Goal: Information Seeking & Learning: Learn about a topic

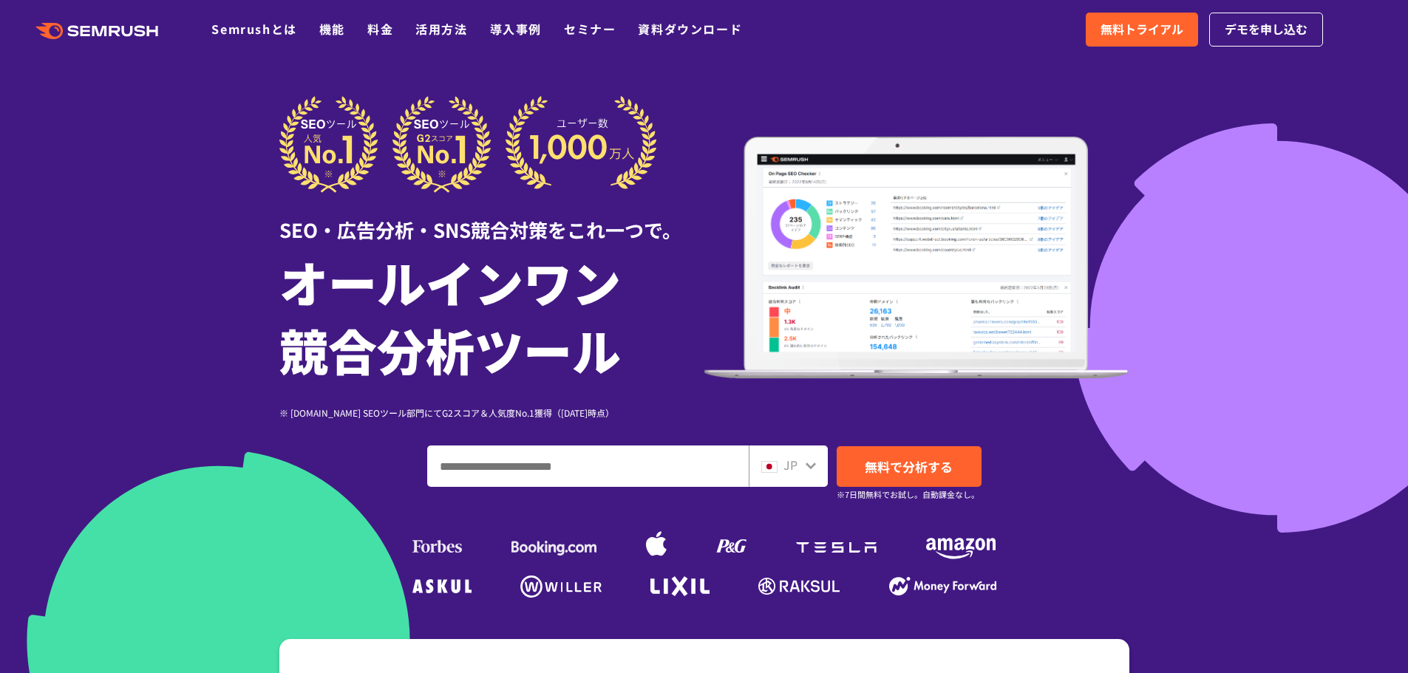
click at [637, 469] on input "ドメイン、キーワードまたはURLを入力してください" at bounding box center [588, 466] width 320 height 40
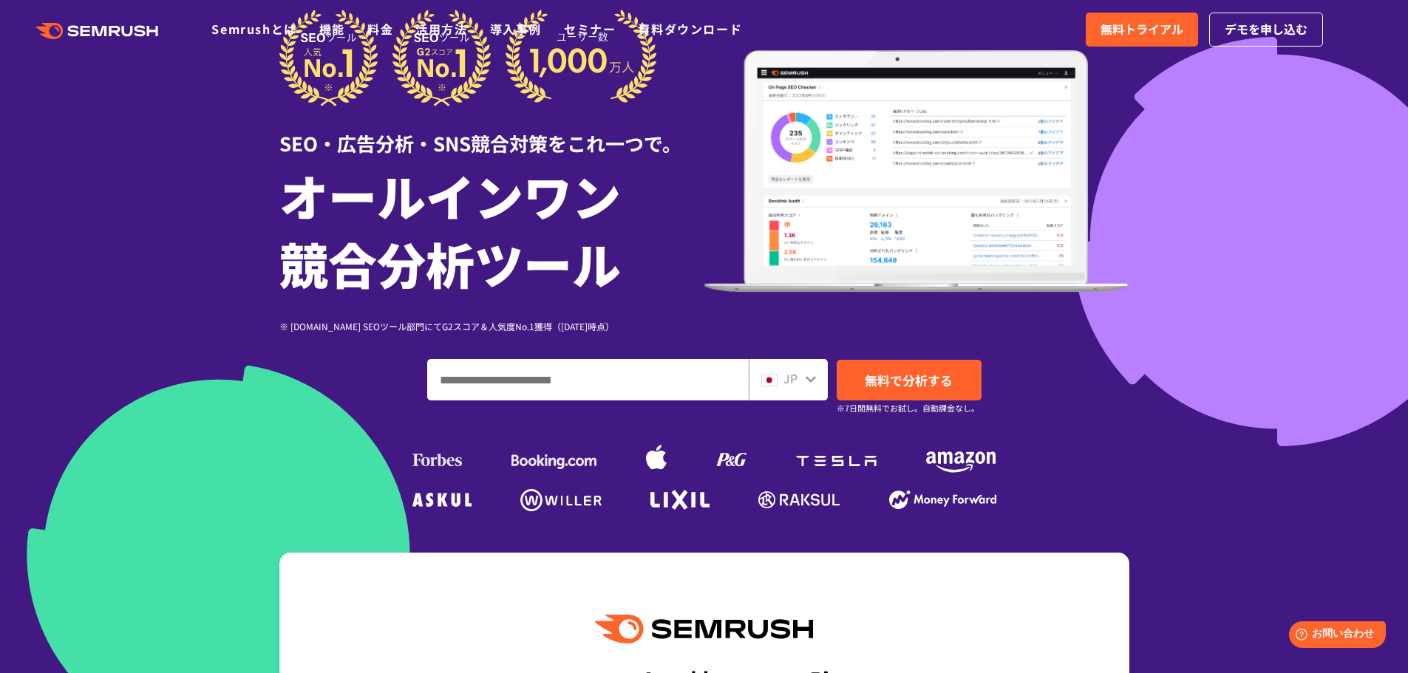
scroll to position [296, 0]
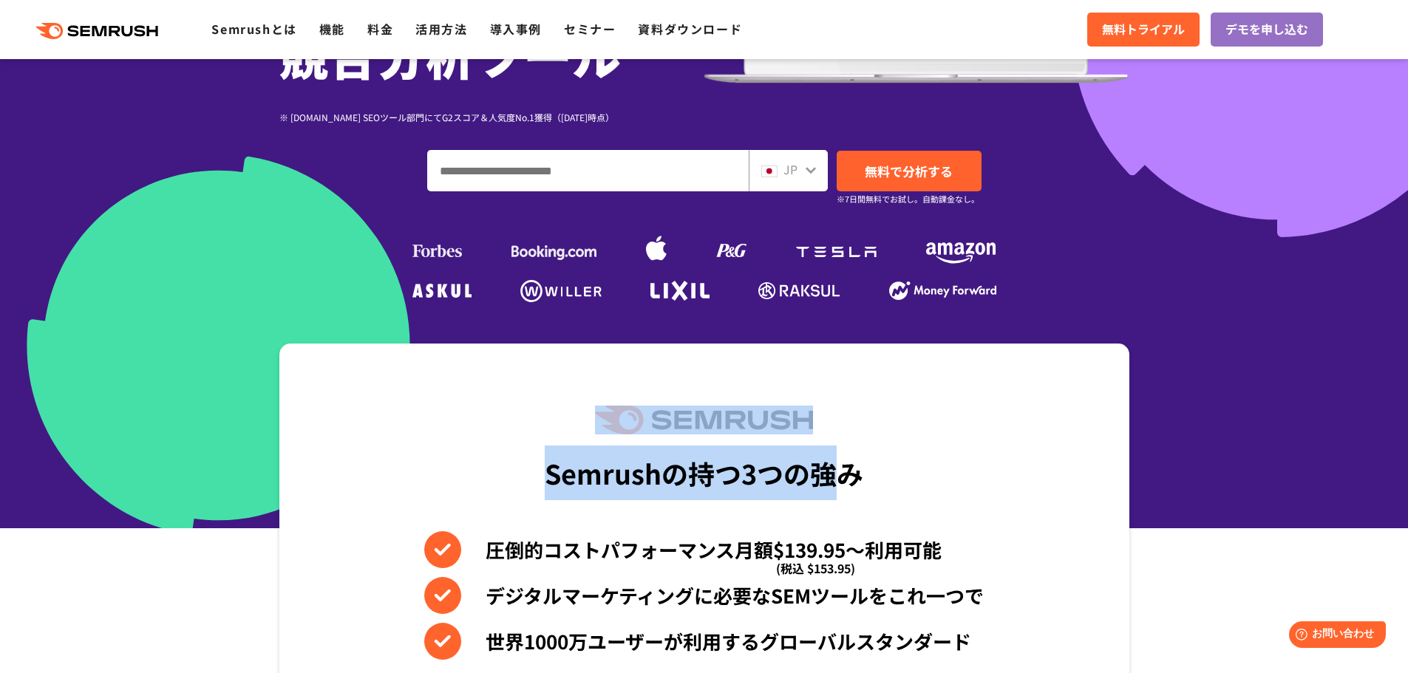
drag, startPoint x: 598, startPoint y: 438, endPoint x: 846, endPoint y: 449, distance: 248.5
click at [846, 449] on div "Semrushの持つ3つの強み 圧倒的コストパフォーマンス月額$139.95〜利用可能 (税込 $153.95) デジタルマーケティングに必要なSEMツールを…" at bounding box center [704, 595] width 850 height 502
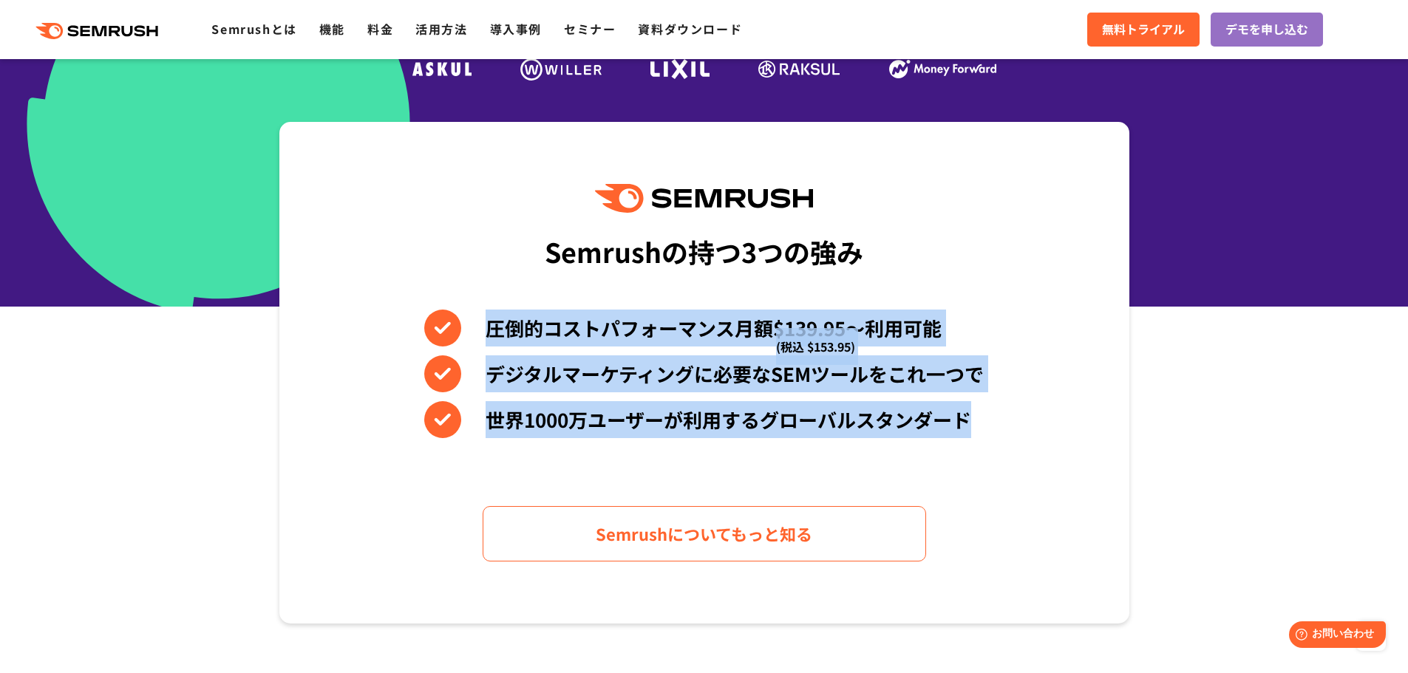
drag, startPoint x: 480, startPoint y: 328, endPoint x: 1029, endPoint y: 412, distance: 554.7
click at [1029, 412] on div "Semrushの持つ3つの強み 圧倒的コストパフォーマンス月額$139.95〜利用可能 (税込 $153.95) デジタルマーケティングに必要なSEMツールを…" at bounding box center [704, 373] width 850 height 502
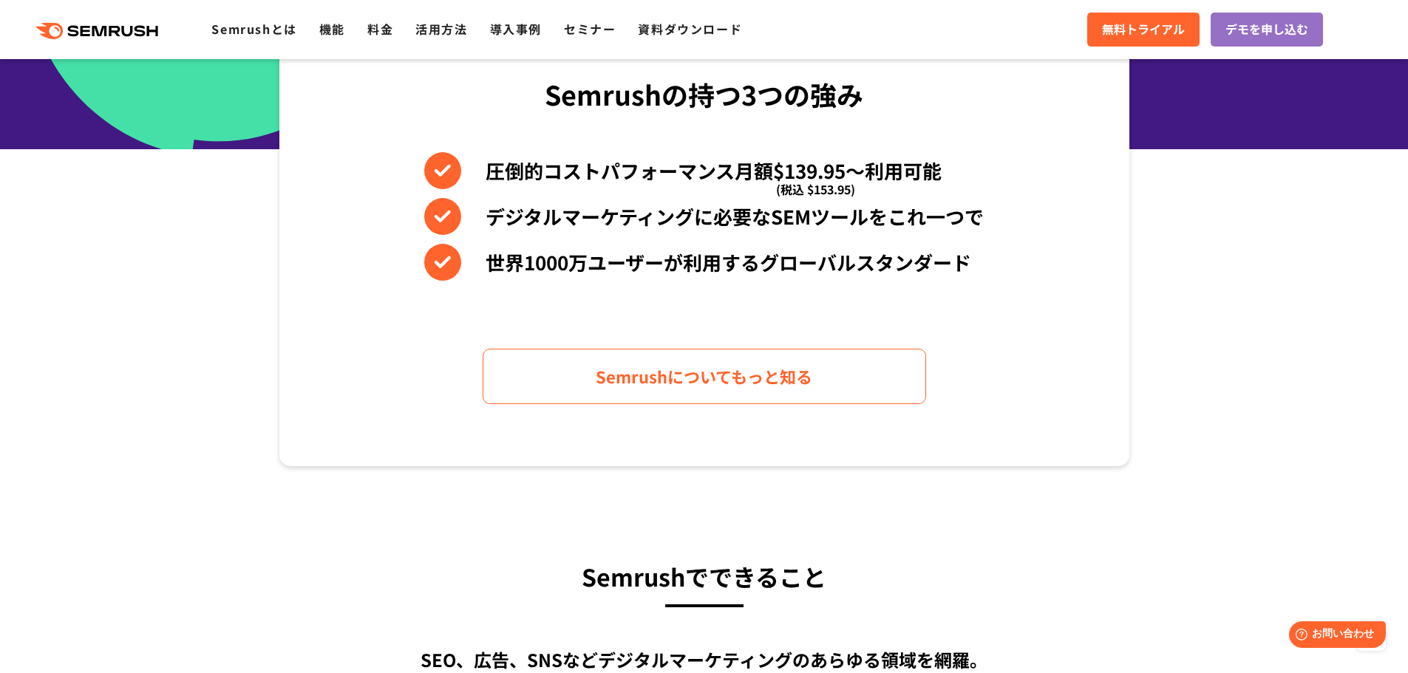
scroll to position [813, 0]
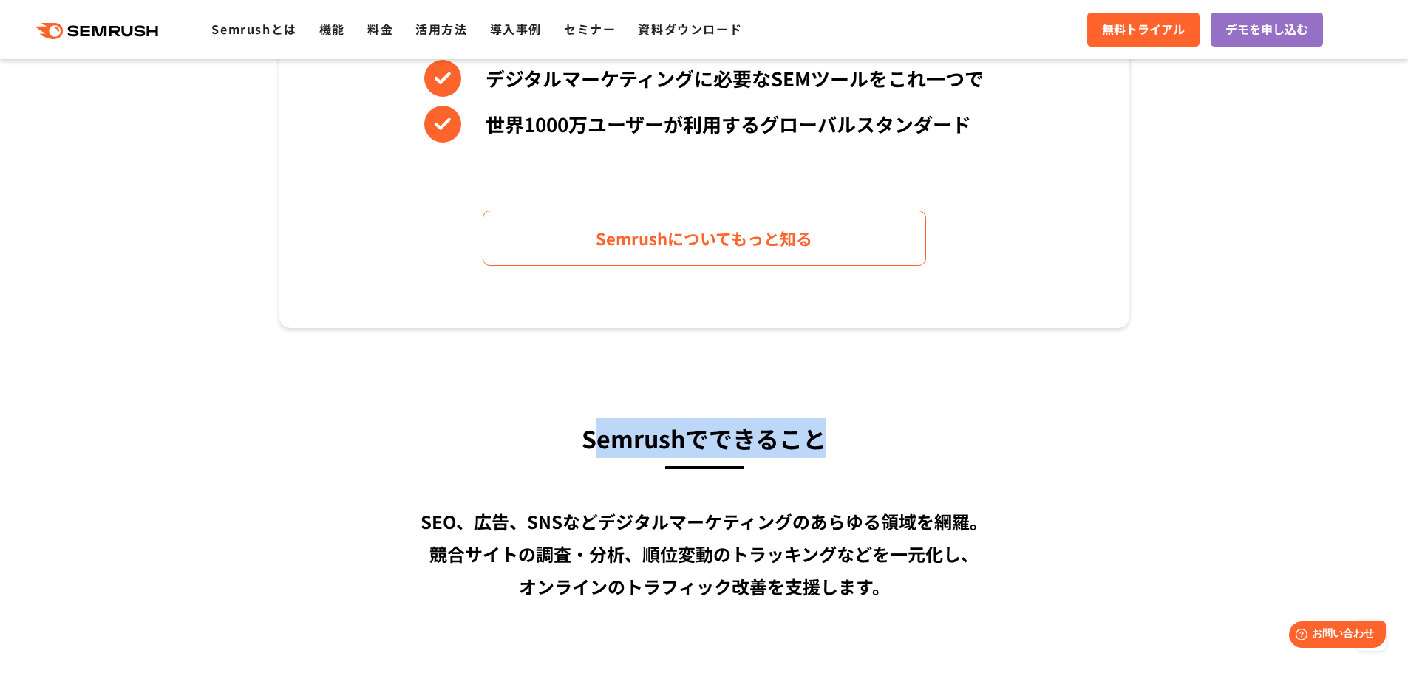
drag, startPoint x: 593, startPoint y: 440, endPoint x: 834, endPoint y: 440, distance: 240.9
click at [834, 440] on h3 "Semrushでできること" at bounding box center [704, 438] width 850 height 40
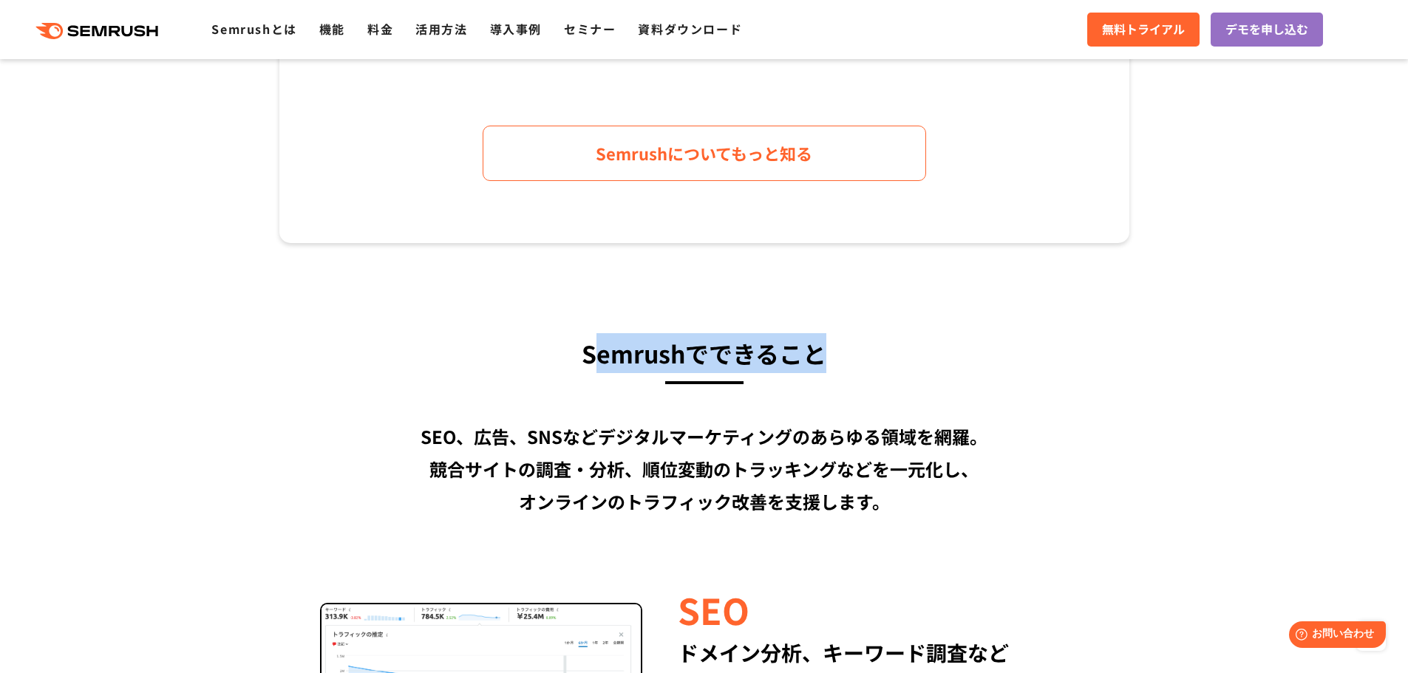
scroll to position [961, 0]
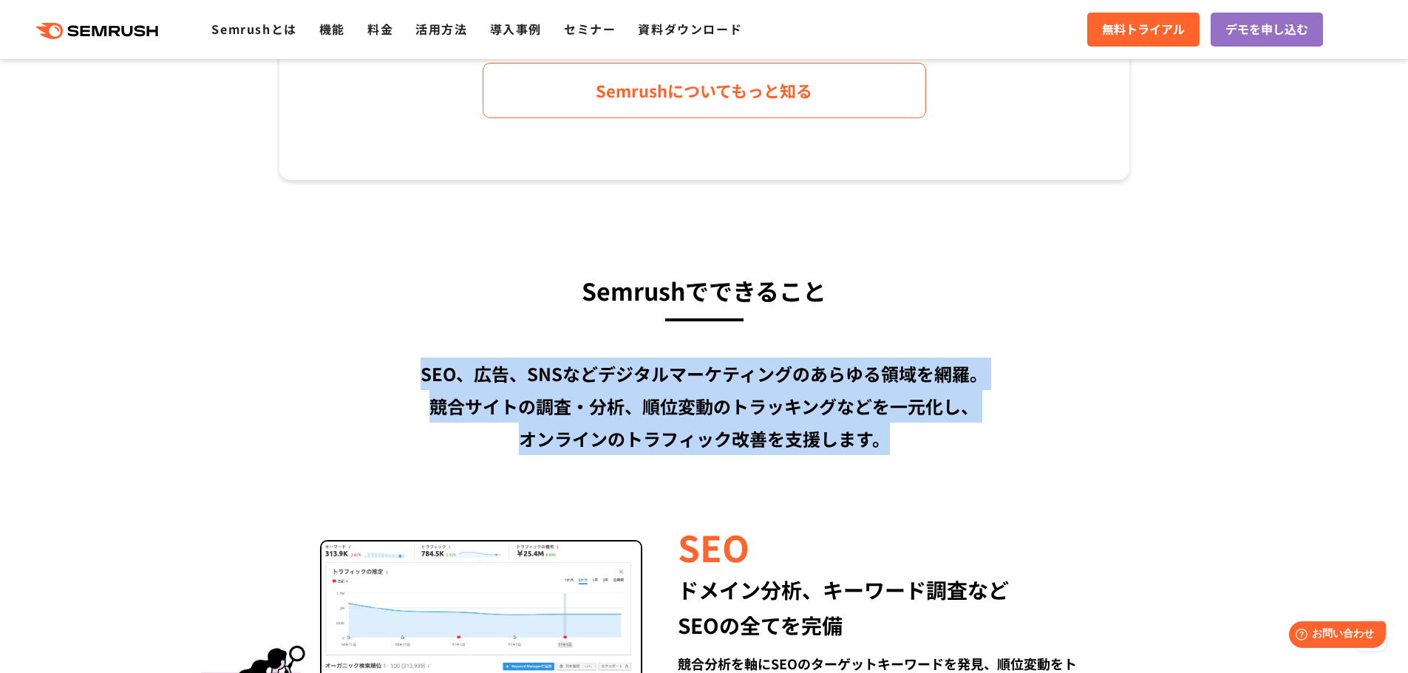
drag, startPoint x: 415, startPoint y: 386, endPoint x: 924, endPoint y: 450, distance: 512.5
click at [924, 450] on div "SEO、広告、SNSなどデジタルマーケティングのあらゆる領域を網羅。 競合サイトの調査・分析、順位変動のトラッキングなどを一元化し、 オンラインのトラフィック…" at bounding box center [704, 407] width 850 height 98
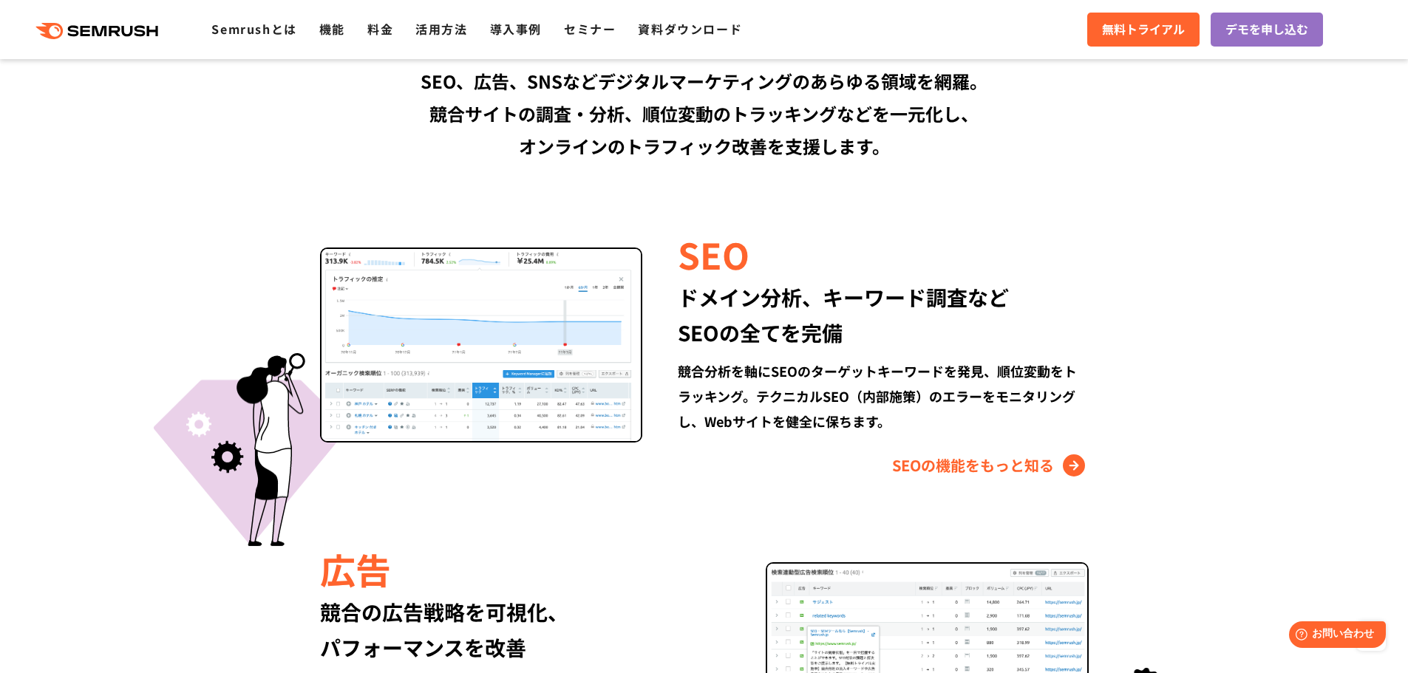
scroll to position [1256, 0]
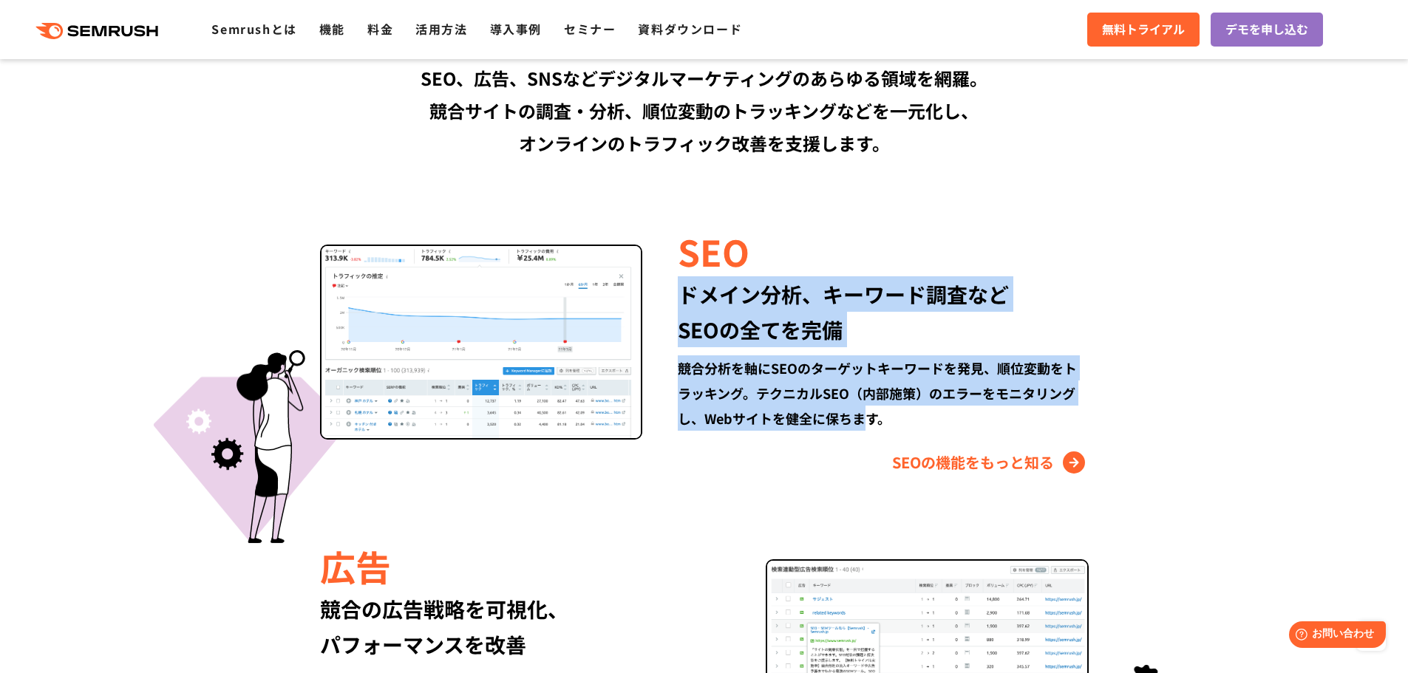
drag, startPoint x: 678, startPoint y: 298, endPoint x: 862, endPoint y: 419, distance: 219.7
click at [862, 419] on div "SEO ドメイン分析、キーワード調査など SEOの全てを完備 競合分析を軸にSEOのターゲットキーワードを発見、順位変動をトラッキング。テクニカルSEO（内部…" at bounding box center [865, 350] width 446 height 248
click at [862, 418] on div "競合分析を軸にSEOのターゲットキーワードを発見、順位変動をトラッキング。テクニカルSEO（内部施策）のエラーをモニタリングし、Webサイトを健全に保ちます。" at bounding box center [883, 392] width 410 height 75
drag, startPoint x: 897, startPoint y: 418, endPoint x: 670, endPoint y: 289, distance: 261.2
click at [670, 289] on div "SEO ドメイン分析、キーワード調査など SEOの全てを完備 競合分析を軸にSEOのターゲットキーワードを発見、順位変動をトラッキング。テクニカルSEO（内部…" at bounding box center [865, 350] width 446 height 248
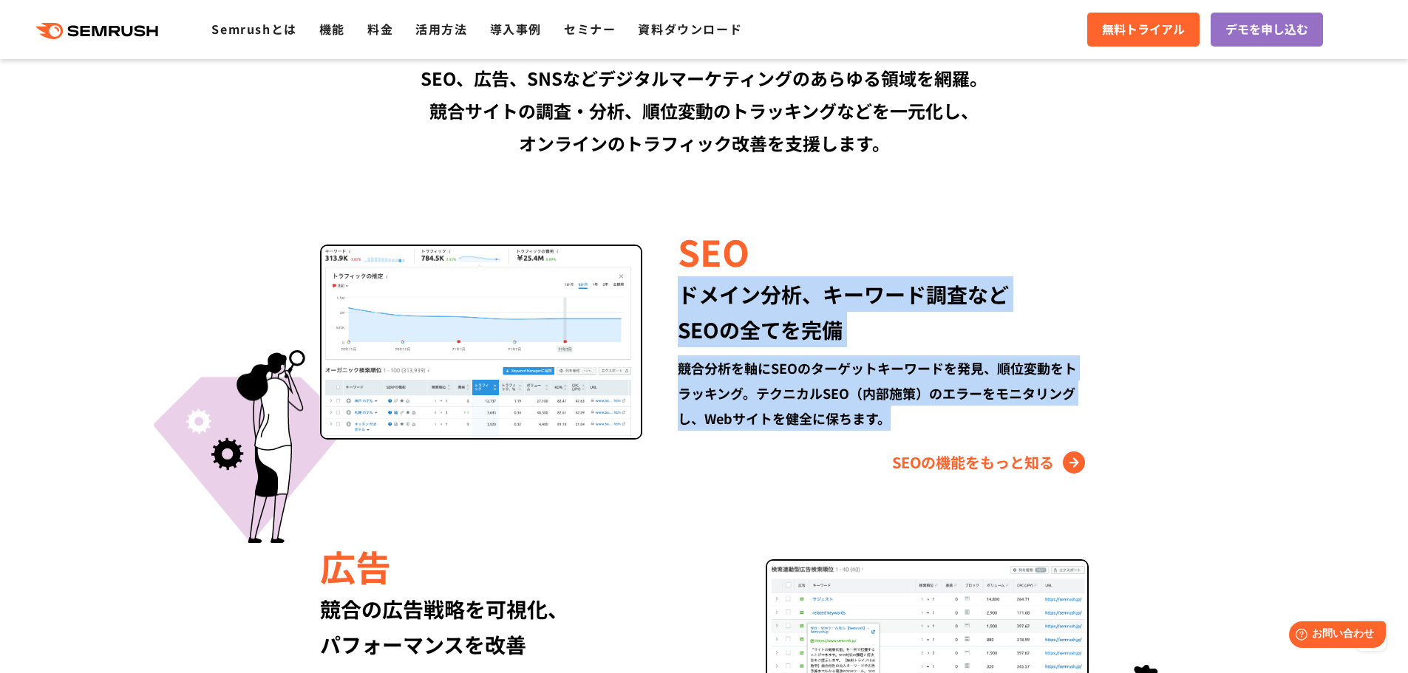
click at [670, 289] on div "SEO ドメイン分析、キーワード調査など SEOの全てを完備 競合分析を軸にSEOのターゲットキーワードを発見、順位変動をトラッキング。テクニカルSEO（内部…" at bounding box center [865, 350] width 446 height 248
drag, startPoint x: 690, startPoint y: 262, endPoint x: 923, endPoint y: 418, distance: 280.2
click at [920, 419] on div "SEO ドメイン分析、キーワード調査など SEOの全てを完備 競合分析を軸にSEOのターゲットキーワードを発見、順位変動をトラッキング。テクニカルSEO（内部…" at bounding box center [865, 350] width 446 height 248
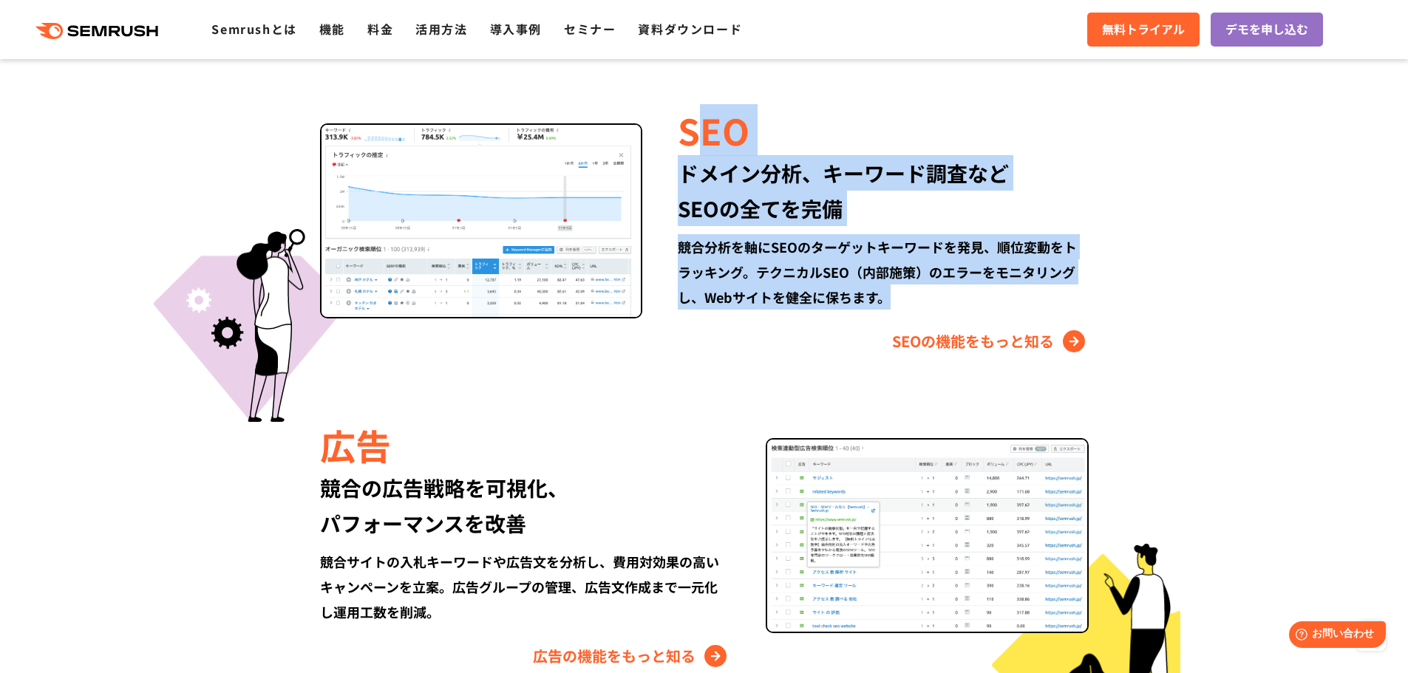
scroll to position [1552, 0]
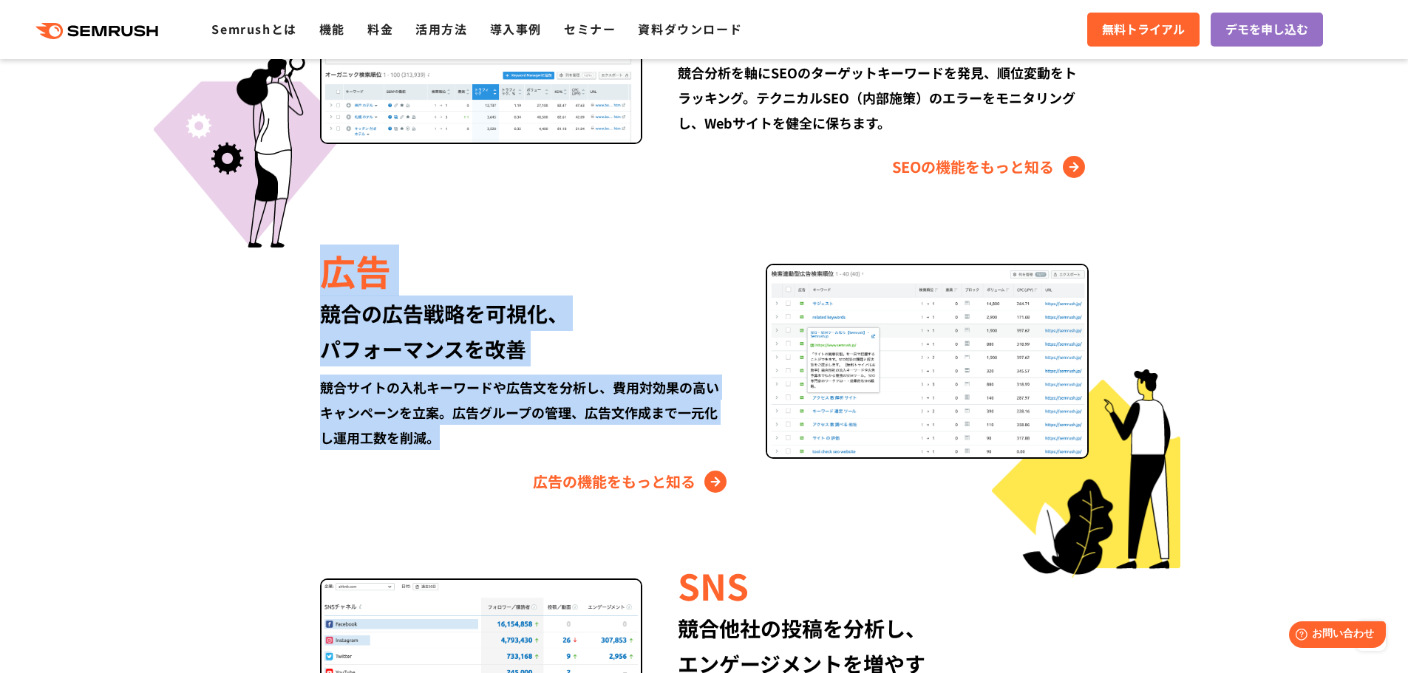
drag, startPoint x: 332, startPoint y: 267, endPoint x: 463, endPoint y: 428, distance: 208.0
click at [463, 428] on div "広告 競合の広告戦略を可視化、 パフォーマンスを改善 競合サイトの入札キーワードや広告文を分析し、費用対効果の高いキャンペーンを立案。広告グループの管理、広告…" at bounding box center [543, 369] width 446 height 248
click at [463, 428] on div "競合サイトの入札キーワードや広告文を分析し、費用対効果の高いキャンペーンを立案。広告グループの管理、広告文作成まで一元化し運用工数を削減。" at bounding box center [525, 412] width 410 height 75
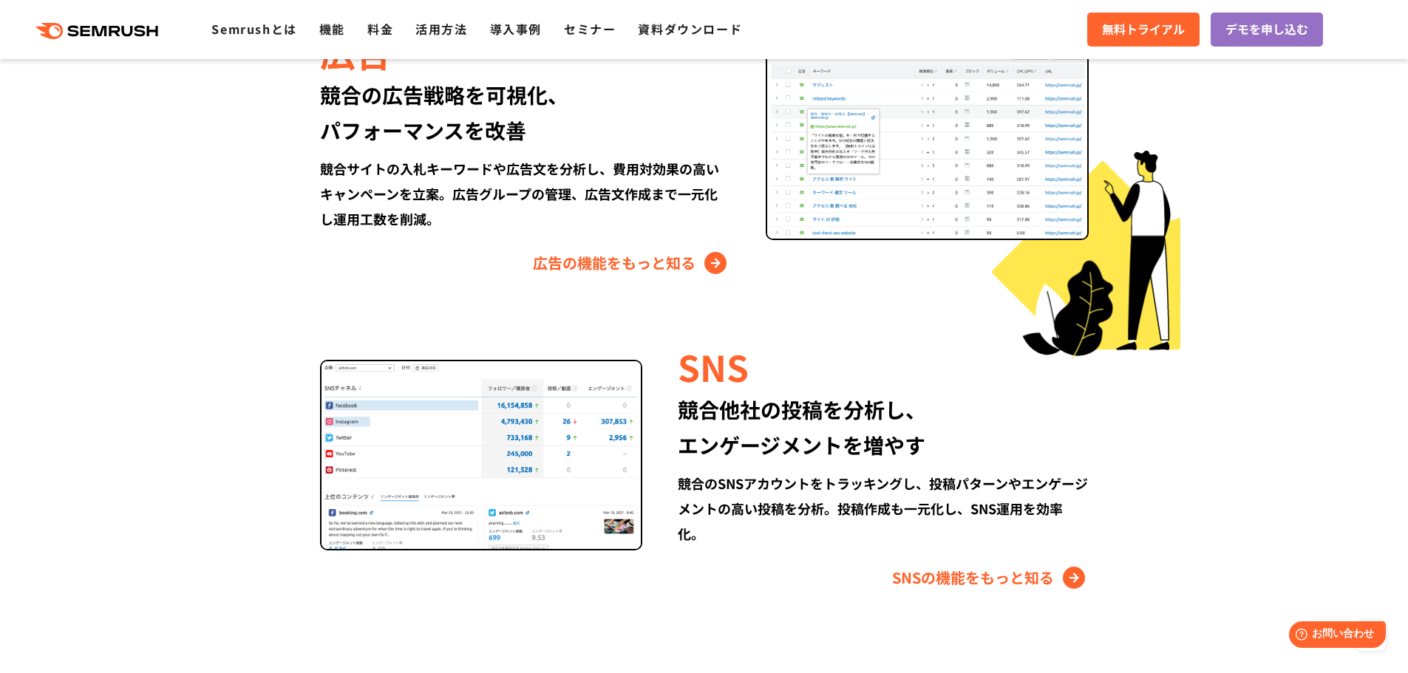
scroll to position [1774, 0]
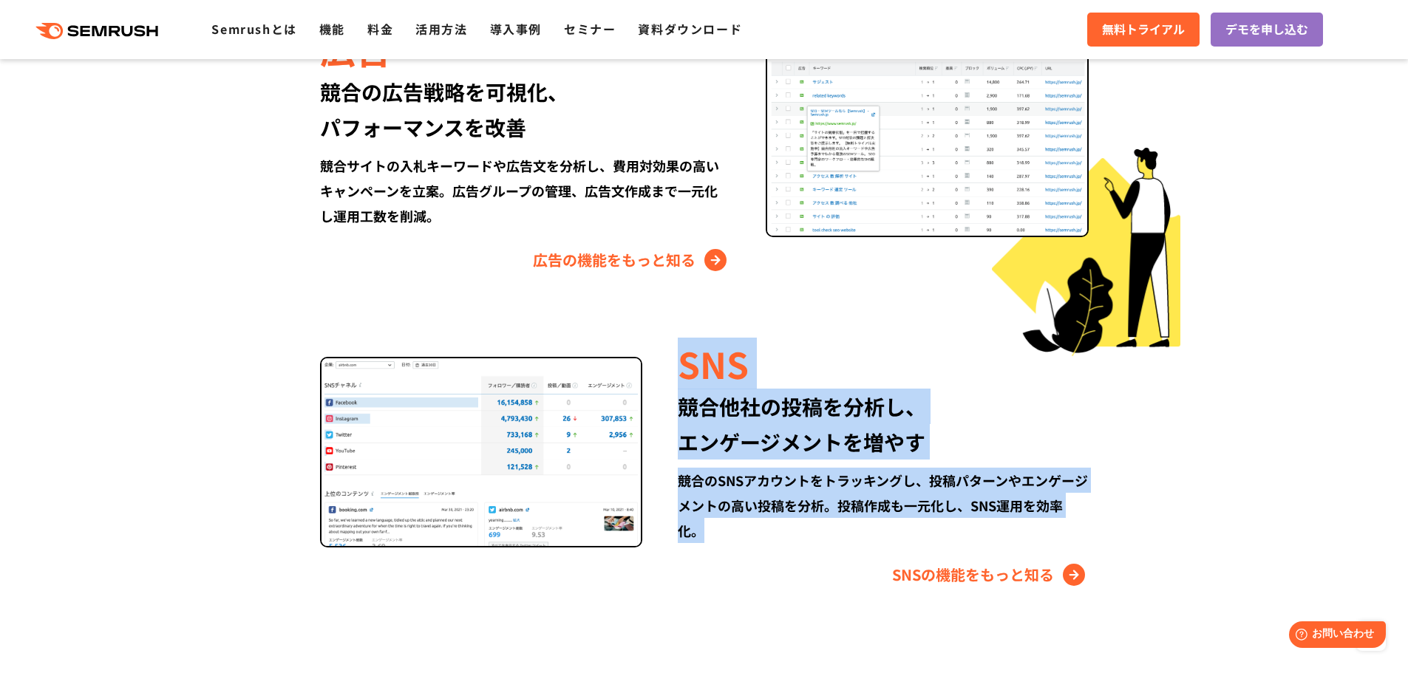
drag, startPoint x: 684, startPoint y: 366, endPoint x: 734, endPoint y: 525, distance: 166.7
click at [734, 525] on div "SNS 競合他社の投稿を分析し、 エンゲージメントを増やす 競合のSNSアカウントをトラッキングし、投稿パターンやエンゲージメントの高い投稿を分析。投稿作成も…" at bounding box center [865, 462] width 446 height 248
click at [734, 525] on div "競合のSNSアカウントをトラッキングし、投稿パターンやエンゲージメントの高い投稿を分析。投稿作成も一元化し、SNS運用を効率化。" at bounding box center [883, 505] width 410 height 75
drag, startPoint x: 687, startPoint y: 364, endPoint x: 723, endPoint y: 520, distance: 159.2
click at [723, 520] on div "SNS 競合他社の投稿を分析し、 エンゲージメントを増やす 競合のSNSアカウントをトラッキングし、投稿パターンやエンゲージメントの高い投稿を分析。投稿作成も…" at bounding box center [865, 462] width 446 height 248
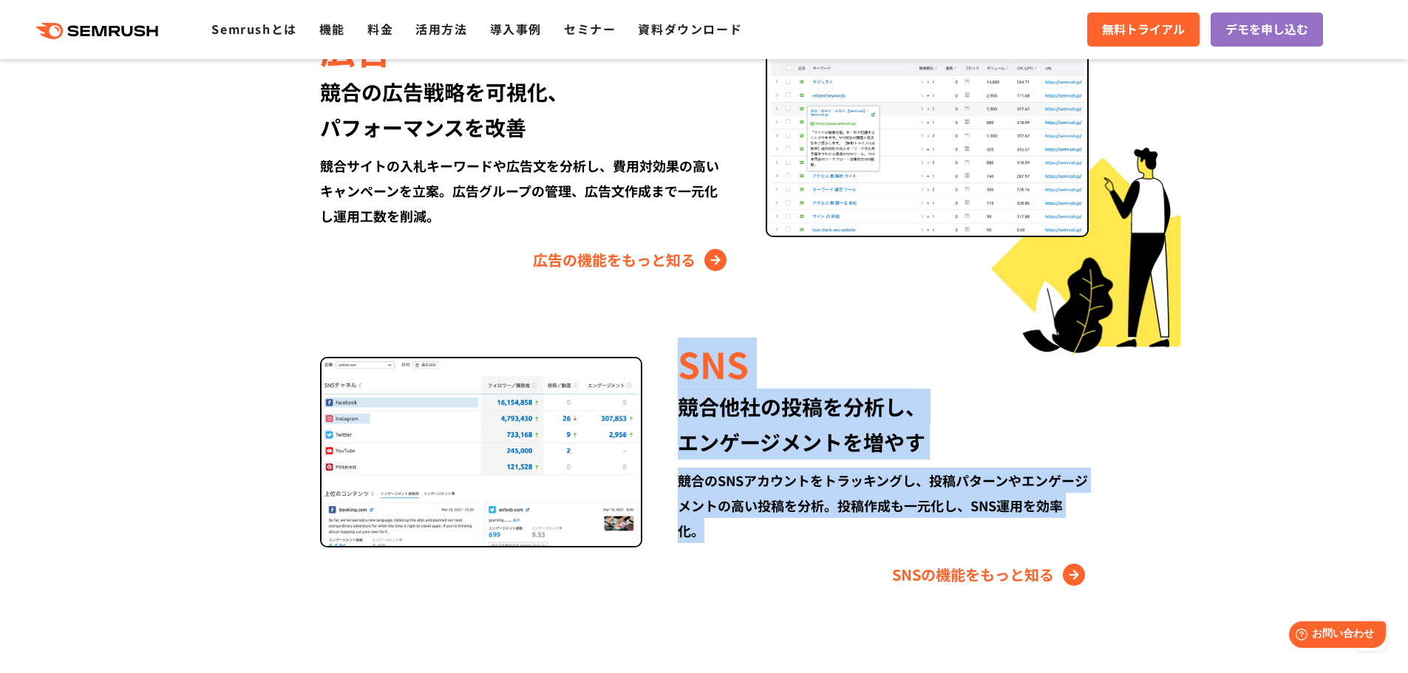
click at [680, 371] on div "SNS" at bounding box center [883, 363] width 410 height 50
drag, startPoint x: 698, startPoint y: 404, endPoint x: 744, endPoint y: 549, distance: 152.9
click at [744, 549] on div "SNS 競合他社の投稿を分析し、 エンゲージメントを増やす 競合のSNSアカウントをトラッキングし、投稿パターンやエンゲージメントの高い投稿を分析。投稿作成も…" at bounding box center [865, 462] width 446 height 248
drag, startPoint x: 742, startPoint y: 537, endPoint x: 741, endPoint y: 525, distance: 11.9
click at [741, 537] on div "競合のSNSアカウントをトラッキングし、投稿パターンやエンゲージメントの高い投稿を分析。投稿作成も一元化し、SNS運用を効率化。" at bounding box center [883, 505] width 410 height 75
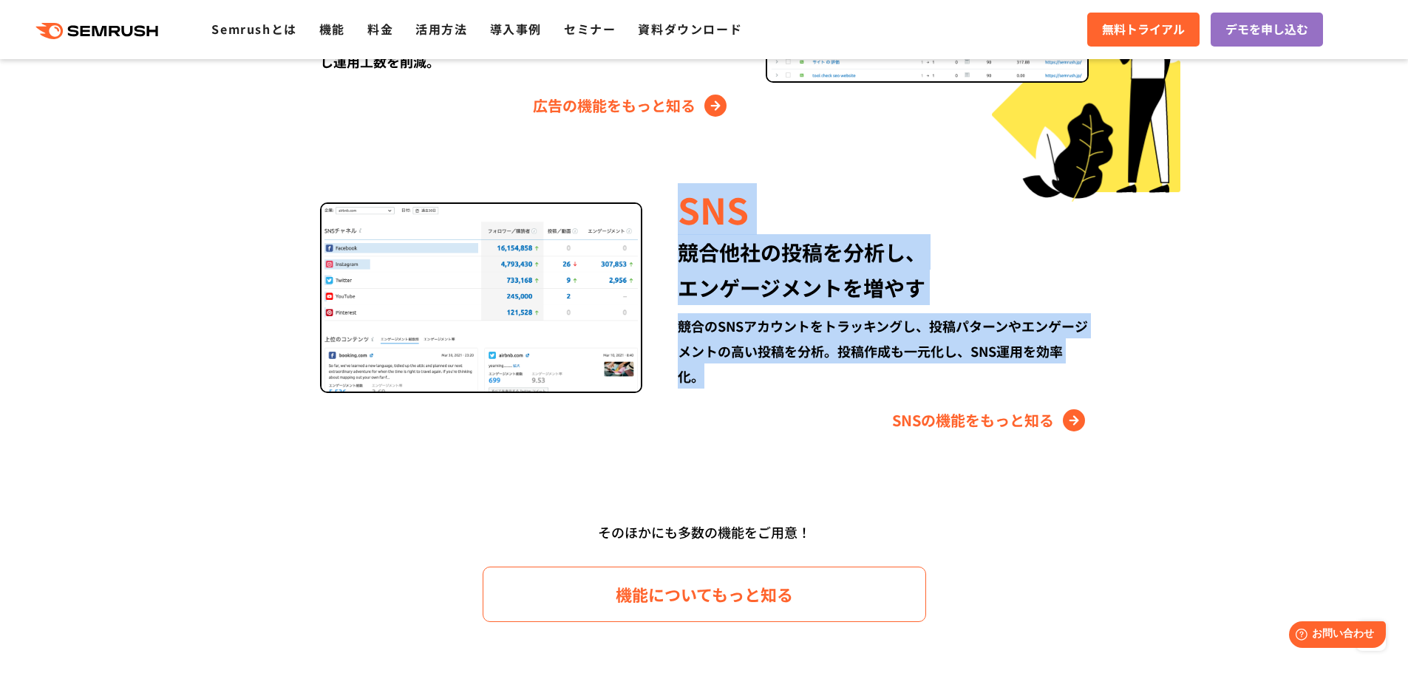
scroll to position [2069, 0]
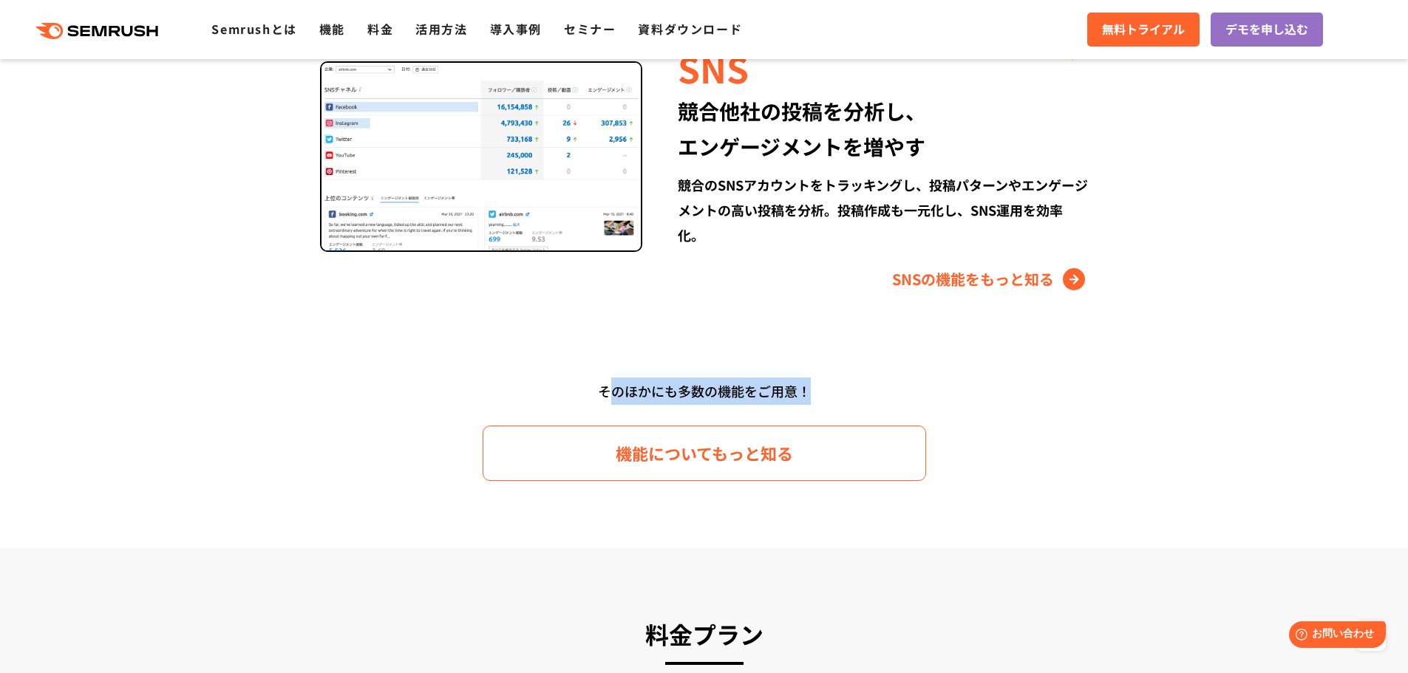
drag, startPoint x: 605, startPoint y: 390, endPoint x: 838, endPoint y: 398, distance: 233.7
click at [834, 398] on div "そのほかにも多数の機能をご用意！" at bounding box center [704, 391] width 850 height 27
click at [838, 398] on div "そのほかにも多数の機能をご用意！" at bounding box center [704, 391] width 850 height 27
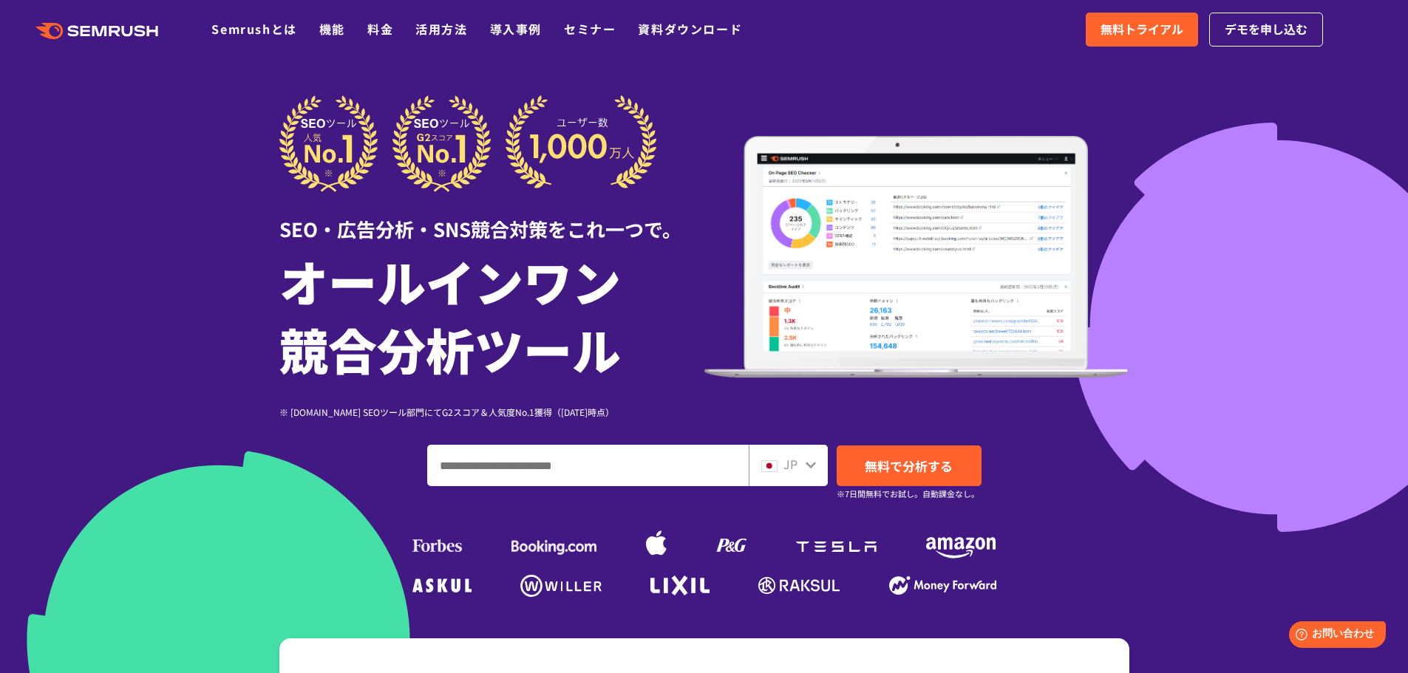
scroll to position [0, 0]
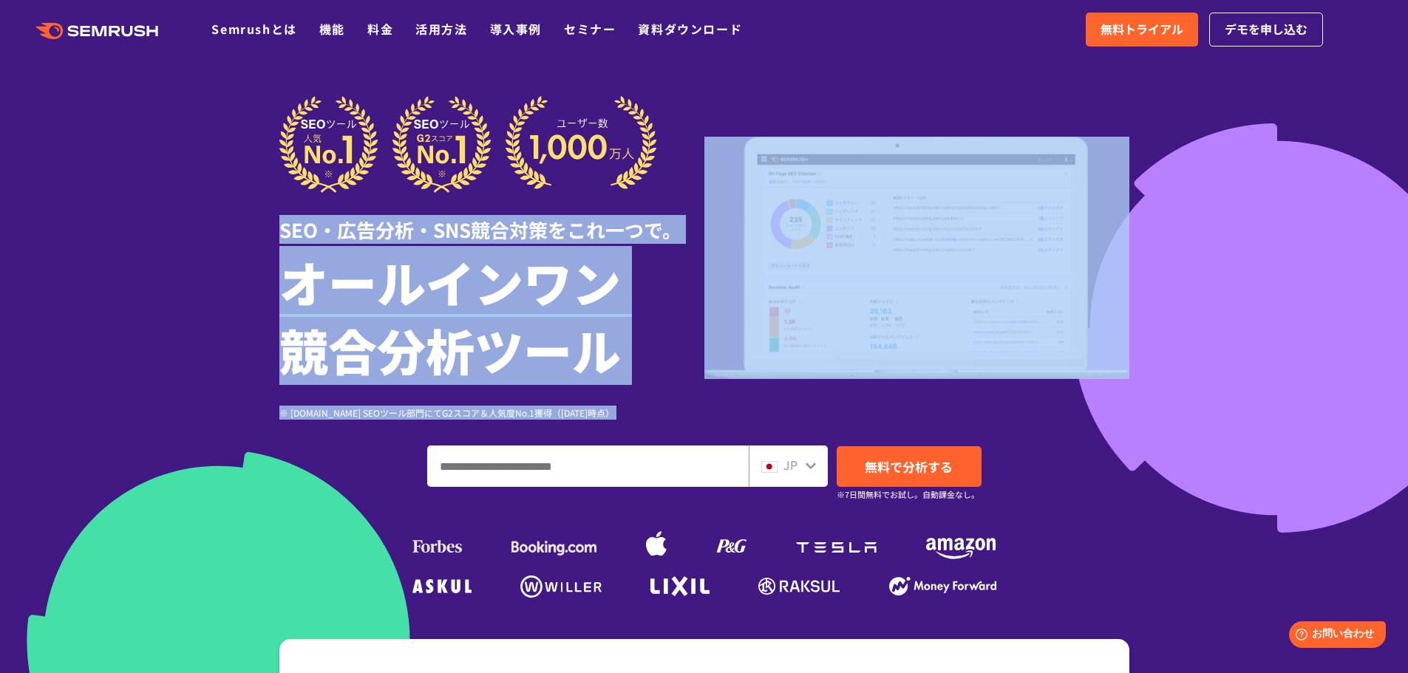
drag, startPoint x: 275, startPoint y: 228, endPoint x: 636, endPoint y: 399, distance: 400.0
click at [608, 412] on div "SEO・広告分析・SNS競合対策をこれ一つで。 オールインワン 競合分析ツール ※ [DOMAIN_NAME] SEOツール部門にてG2スコア＆人気度No.1…" at bounding box center [704, 349] width 879 height 506
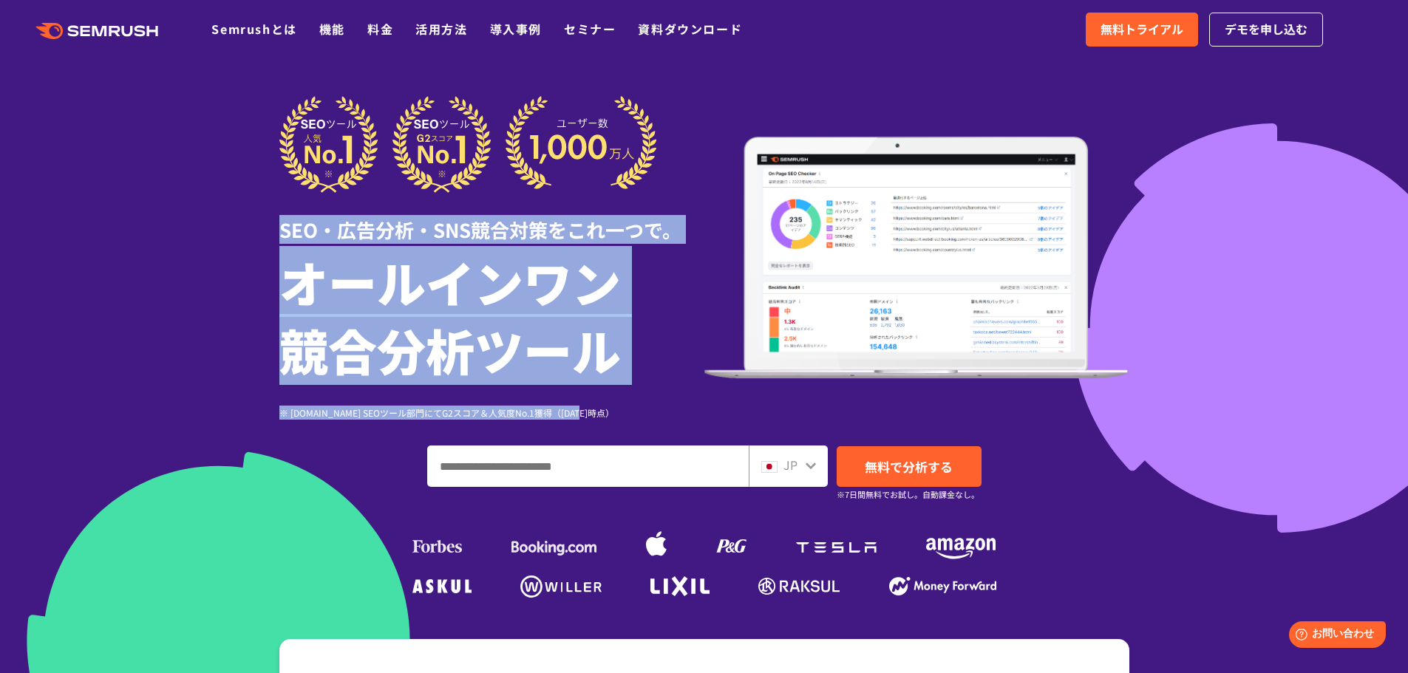
click at [630, 367] on h1 "オールインワン 競合分析ツール" at bounding box center [491, 316] width 425 height 136
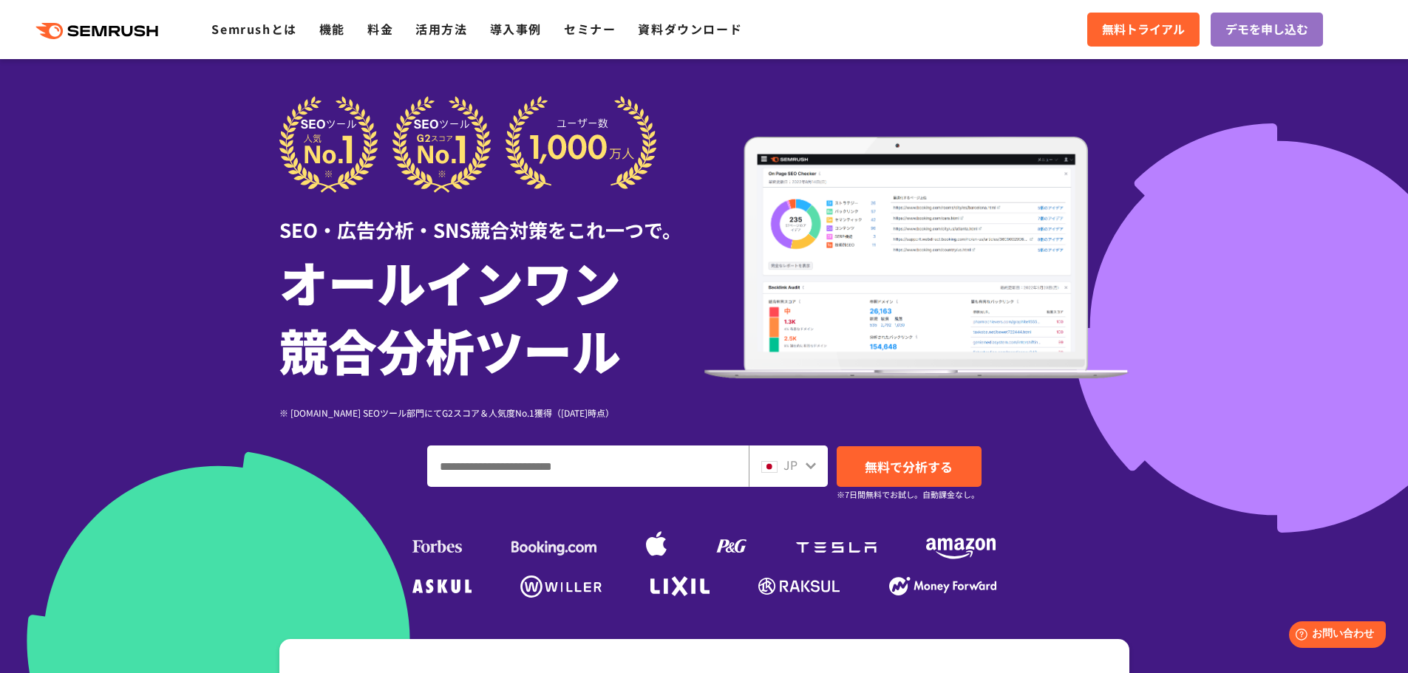
scroll to position [194, 0]
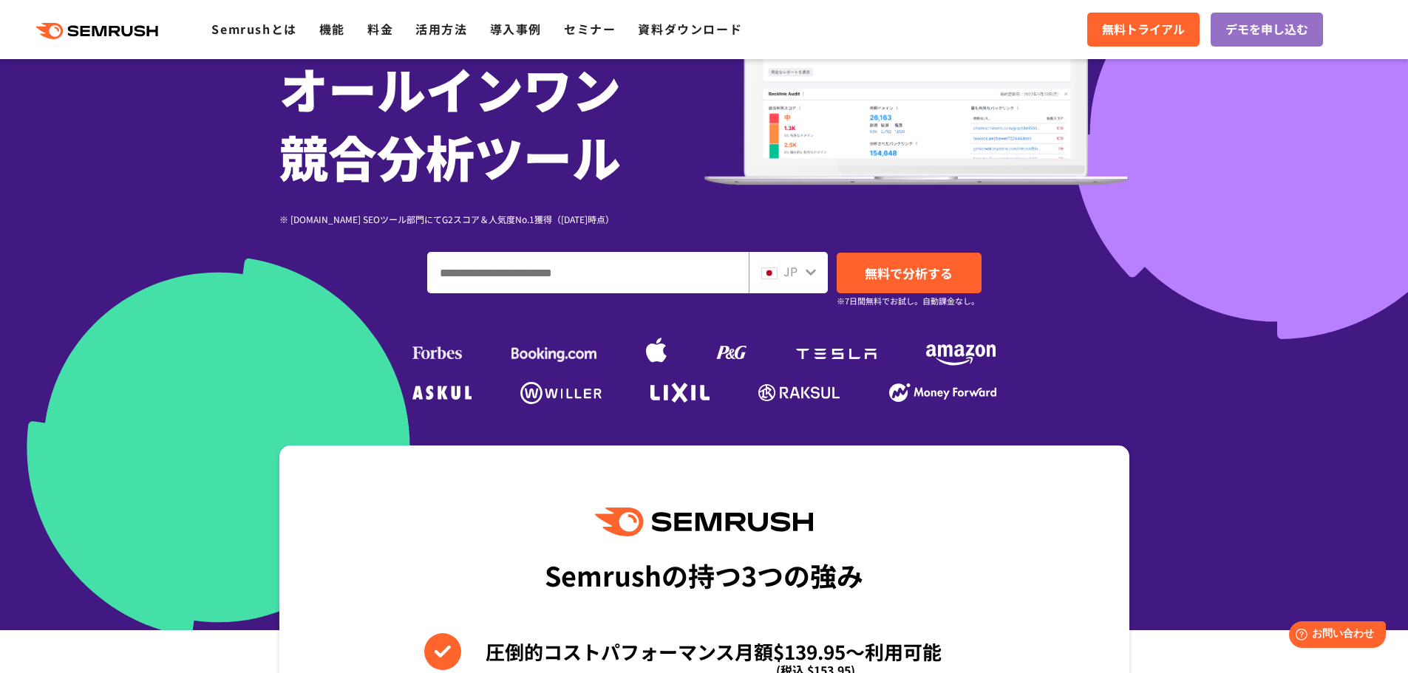
click at [540, 270] on input "ドメイン、キーワードまたはURLを入力してください" at bounding box center [588, 273] width 320 height 40
click at [279, 290] on div "SEO・広告分析・SNS競合対策をこれ一つで。 オールインワン 競合分析ツール ※ [DOMAIN_NAME] SEOツール部門にてG2スコア＆人気度No.1…" at bounding box center [704, 155] width 850 height 506
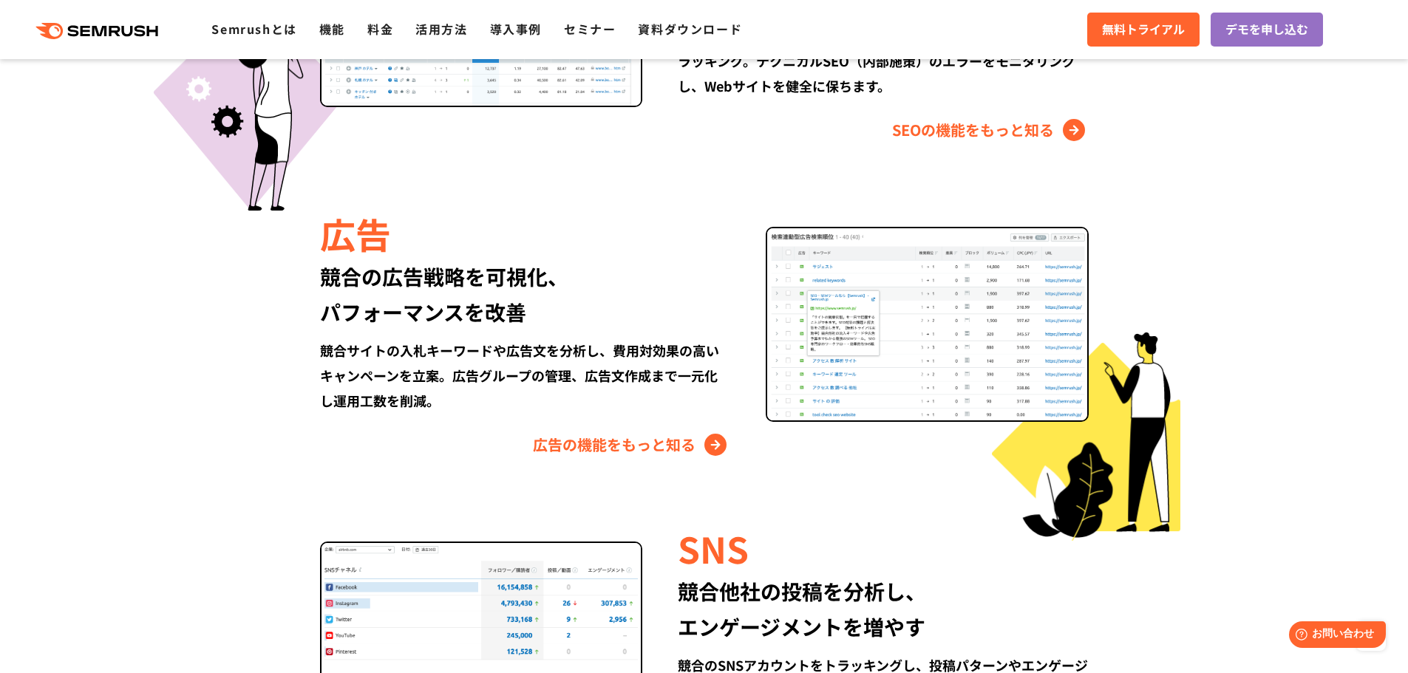
scroll to position [1783, 0]
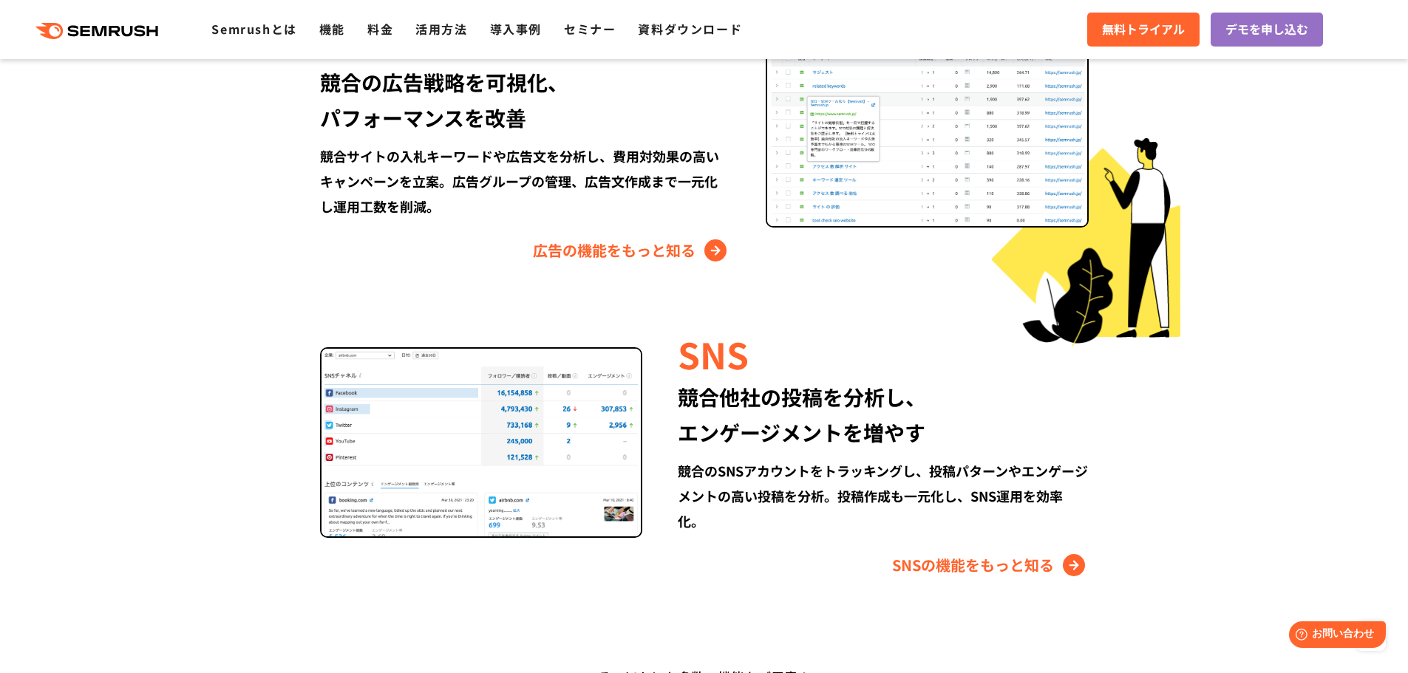
click at [1344, 257] on section "Semrushでできること SEO、広告、SNSなどデジタルマーケティングのあらゆる領域を網羅。 競合サイトの調査・分析、順位変動のトラッキングなどを一元化し…" at bounding box center [704, 96] width 1408 height 1476
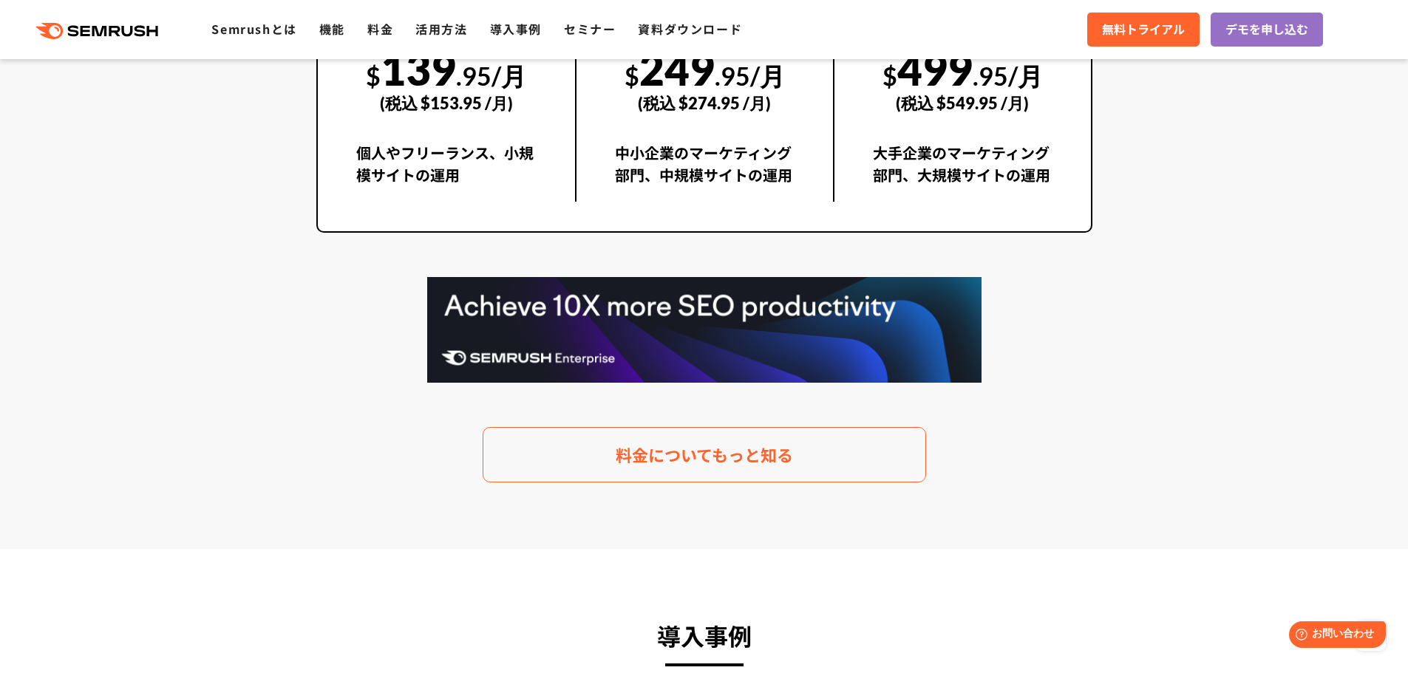
scroll to position [2767, 0]
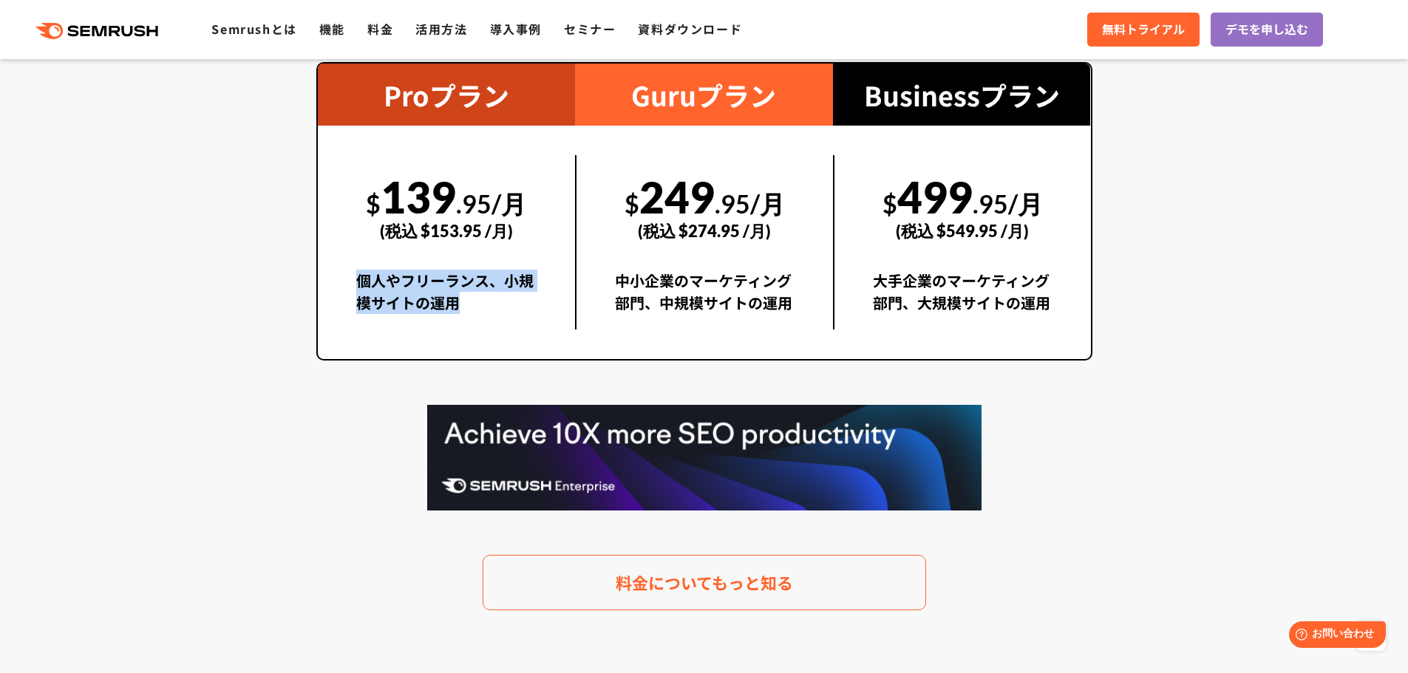
drag, startPoint x: 361, startPoint y: 283, endPoint x: 482, endPoint y: 304, distance: 123.1
click at [482, 304] on div "個人やフリーランス、小規模サイトの運用" at bounding box center [446, 300] width 181 height 60
click at [1214, 354] on section "料金プラン 月額$139.95(税込 $153.95)〜から利用可能。圧倒的なコストパフォーマンス Proプラン $ 139 .95/月 (税込 $153.9…" at bounding box center [704, 263] width 1408 height 827
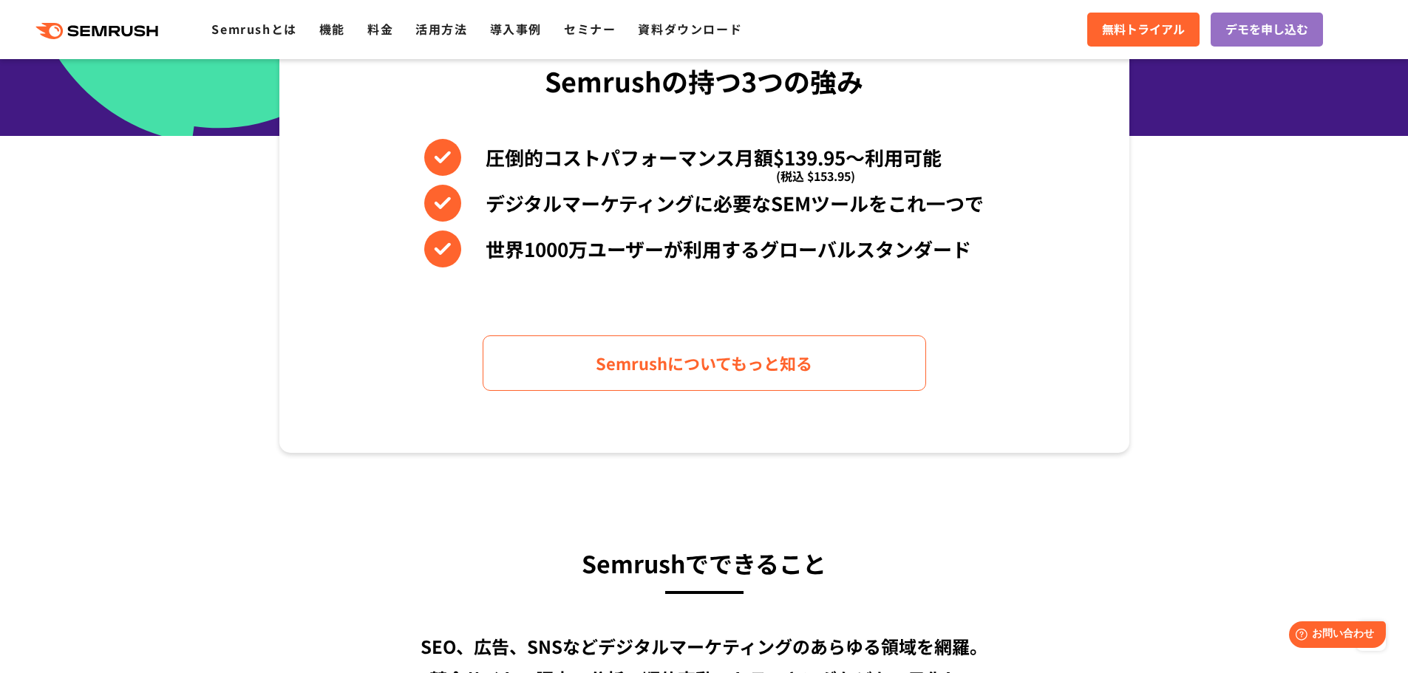
scroll to position [591, 0]
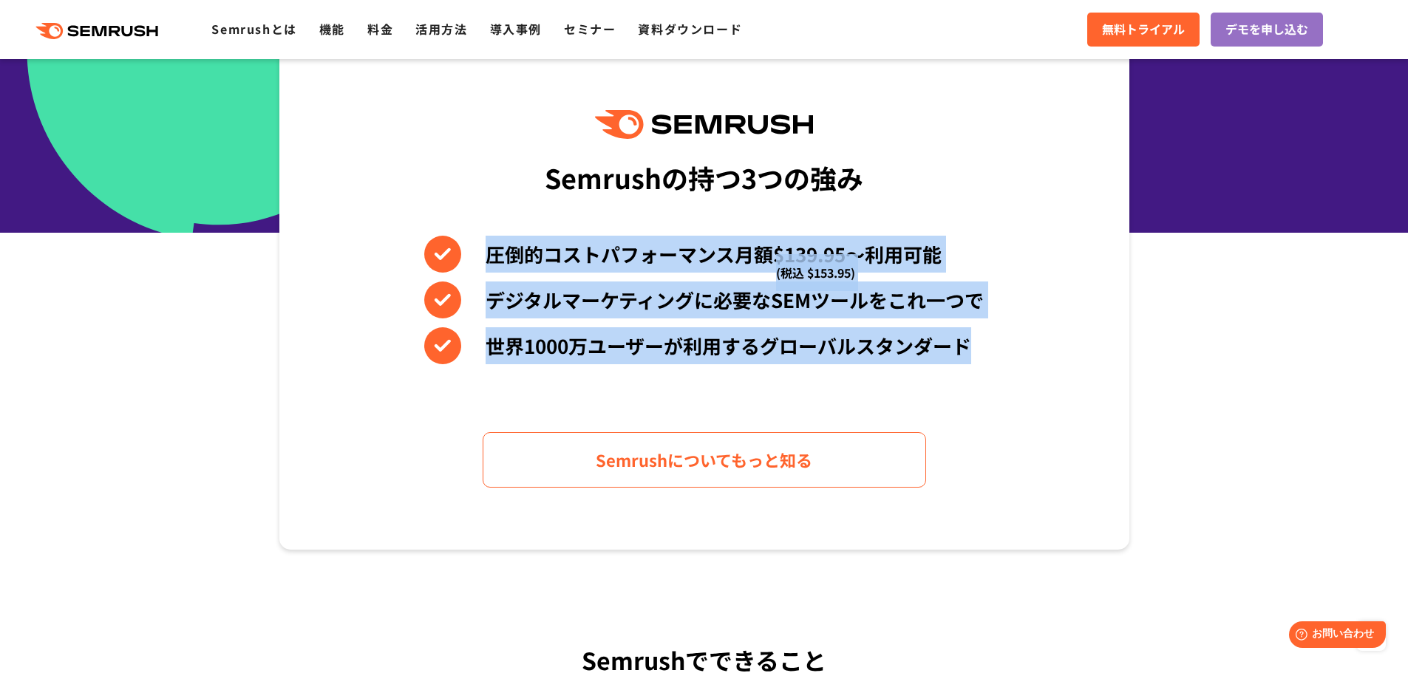
drag, startPoint x: 491, startPoint y: 256, endPoint x: 978, endPoint y: 354, distance: 496.9
click at [979, 358] on div "圧倒的コストパフォーマンス月額$139.95〜利用可能 (税込 $153.95) デジタルマーケティングに必要なSEMツールをこれ一つで 世界[DATE]万ユ…" at bounding box center [703, 300] width 559 height 129
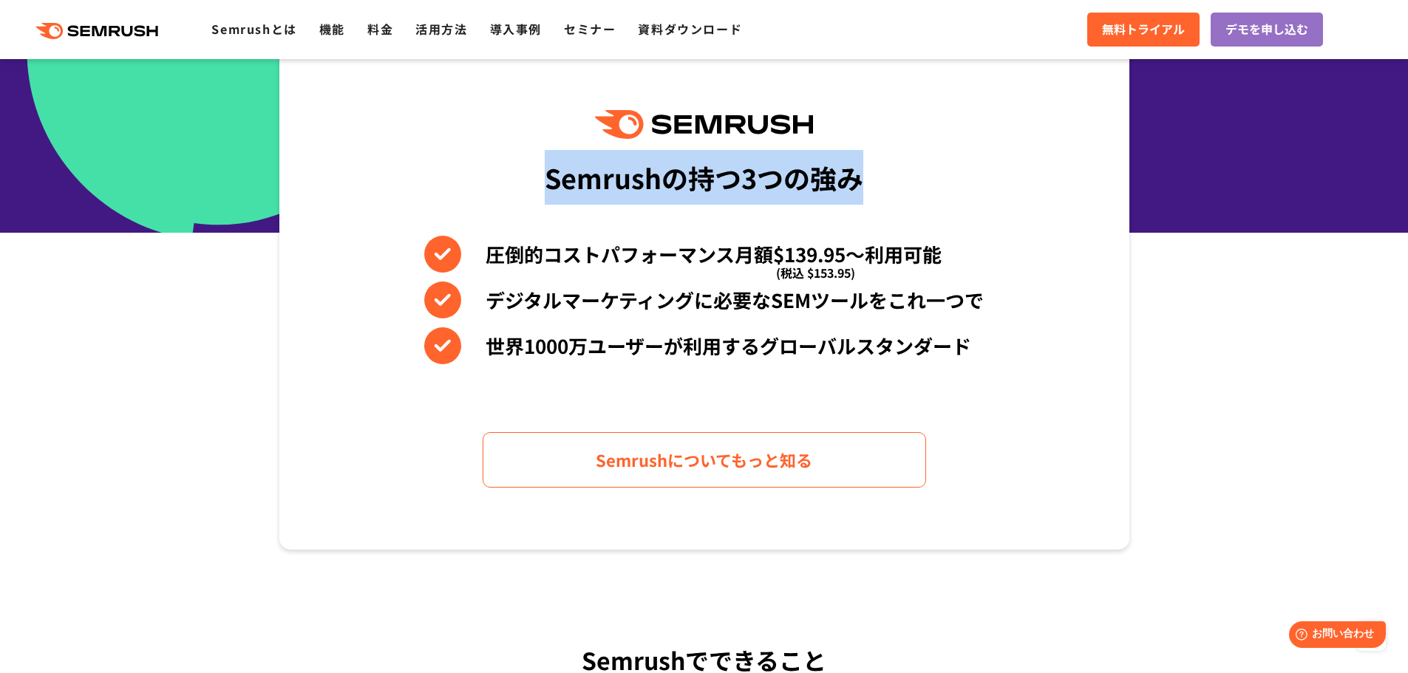
drag, startPoint x: 545, startPoint y: 172, endPoint x: 946, endPoint y: 320, distance: 427.7
click at [908, 210] on div "Semrushの持つ3つの強み 圧倒的コストパフォーマンス月額$139.95〜利用可能 (税込 $153.95) デジタルマーケティングに必要なSEMツールを…" at bounding box center [704, 299] width 850 height 502
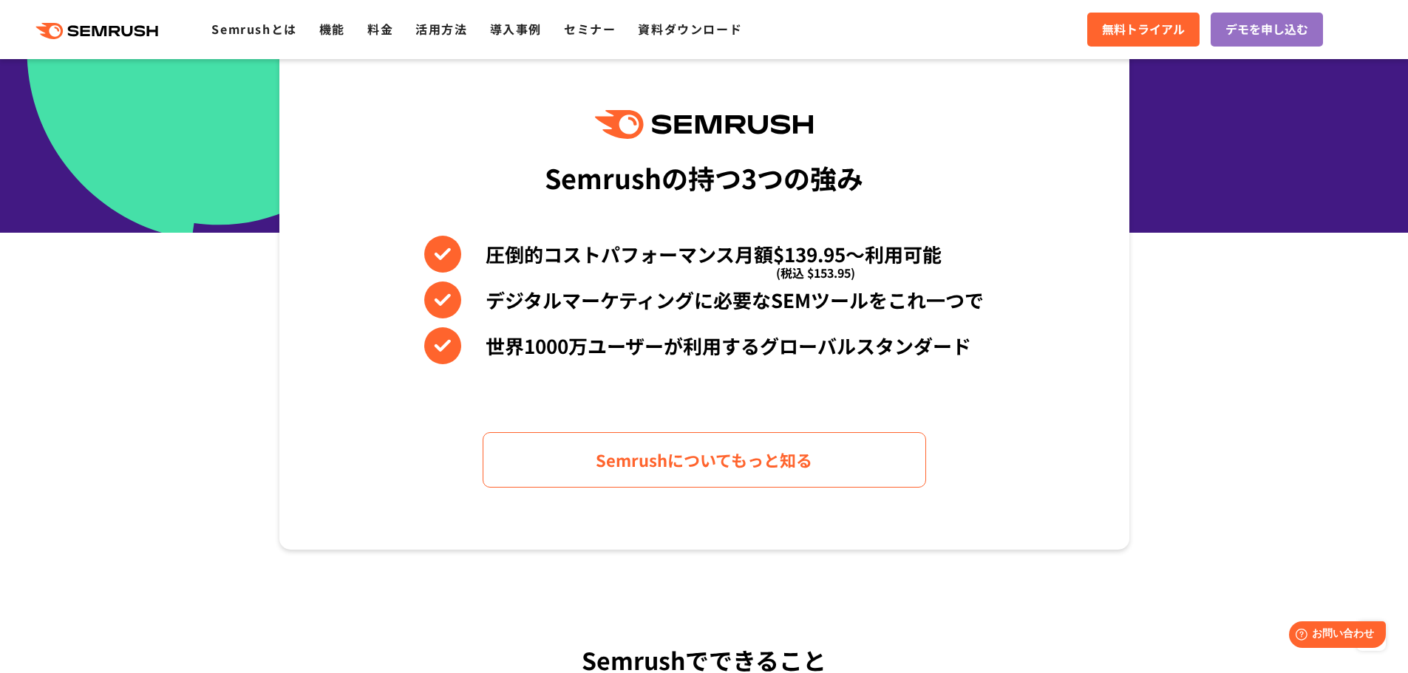
click at [946, 320] on div "圧倒的コストパフォーマンス月額$139.95〜利用可能 (税込 $153.95) デジタルマーケティングに必要なSEMツールをこれ一つで 世界[DATE]万ユ…" at bounding box center [703, 300] width 559 height 129
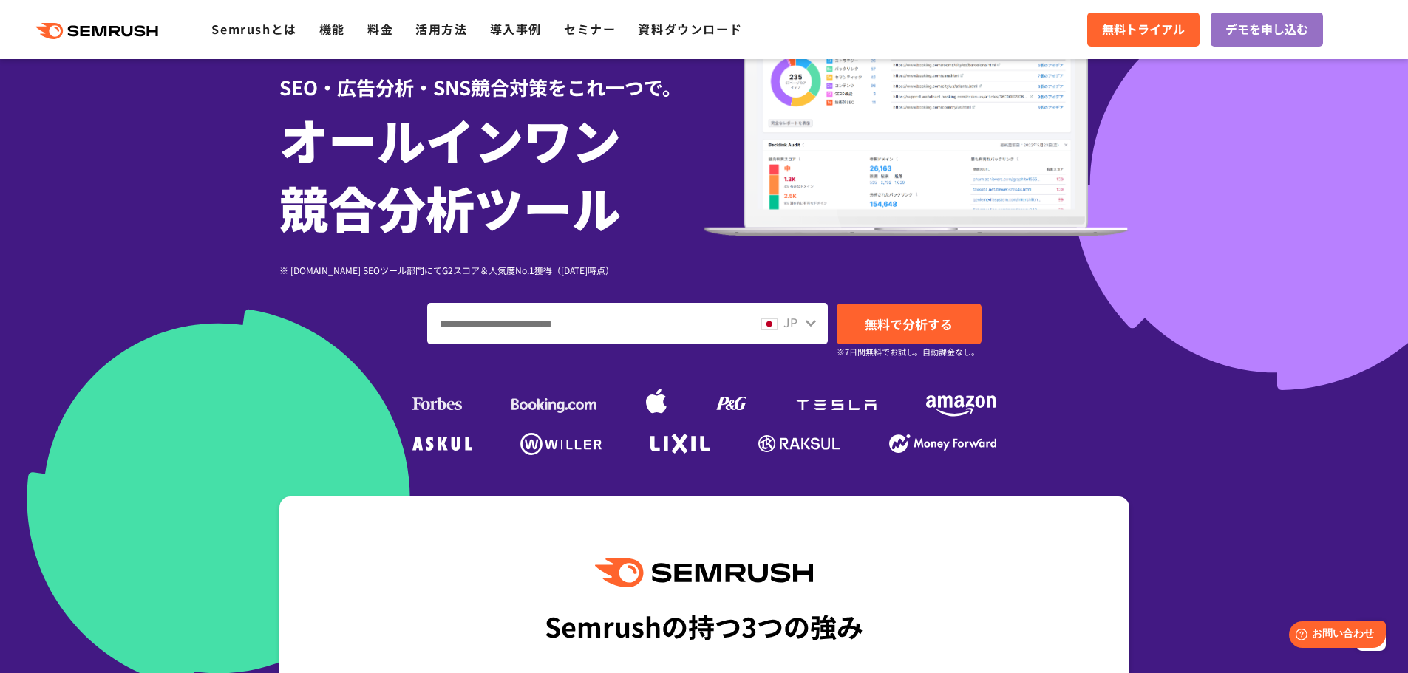
scroll to position [116, 0]
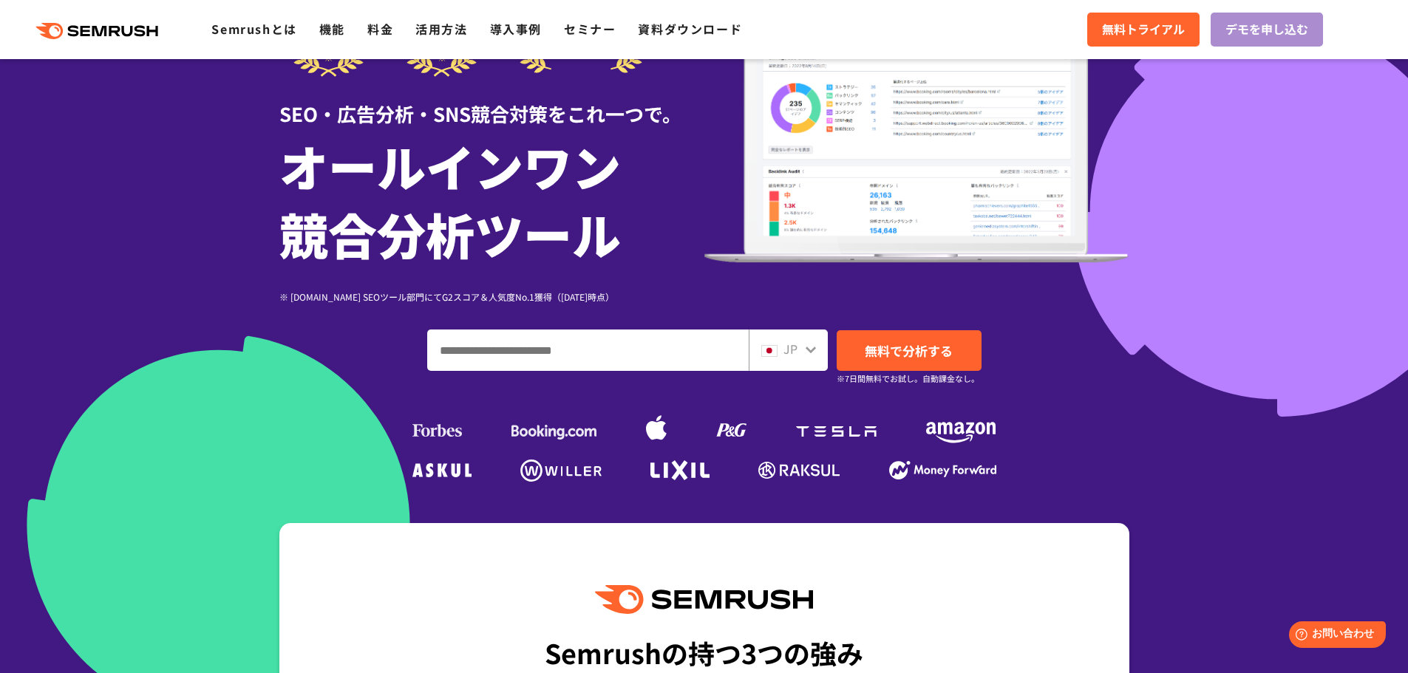
click at [1259, 25] on span "デモを申し込む" at bounding box center [1266, 29] width 83 height 19
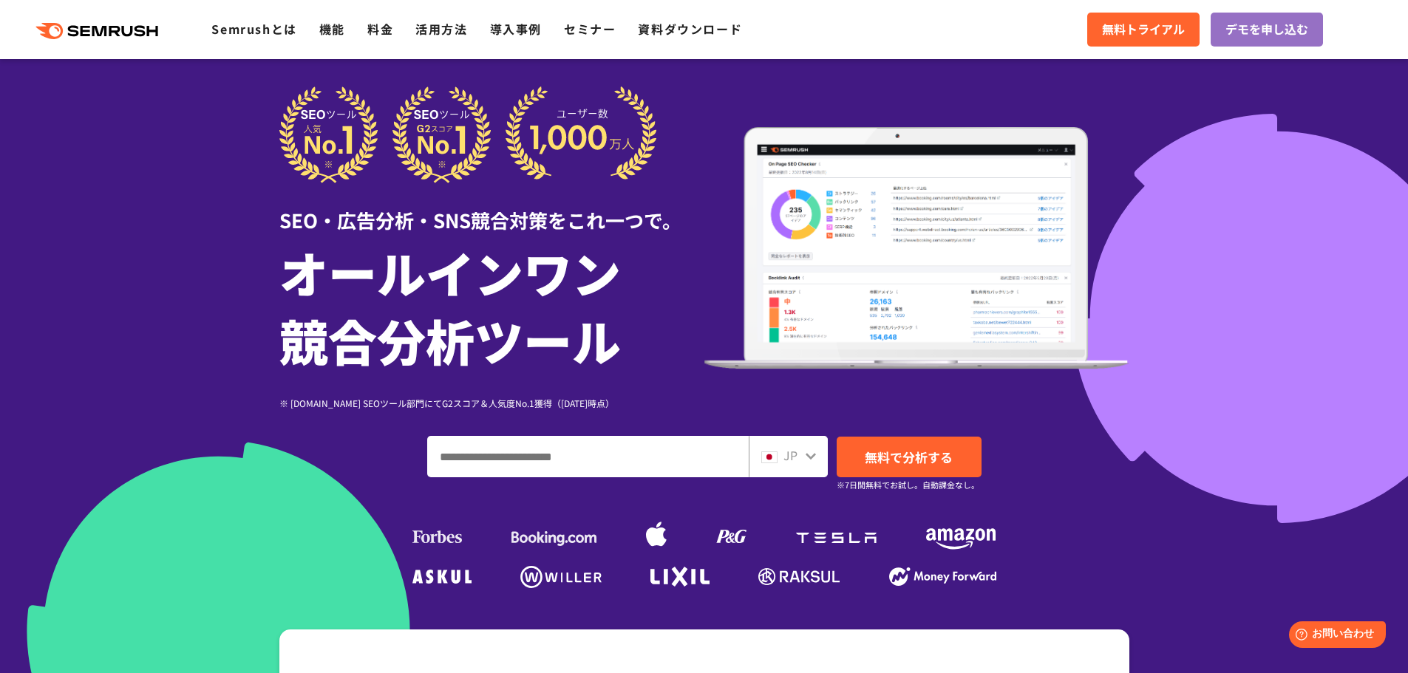
scroll to position [0, 0]
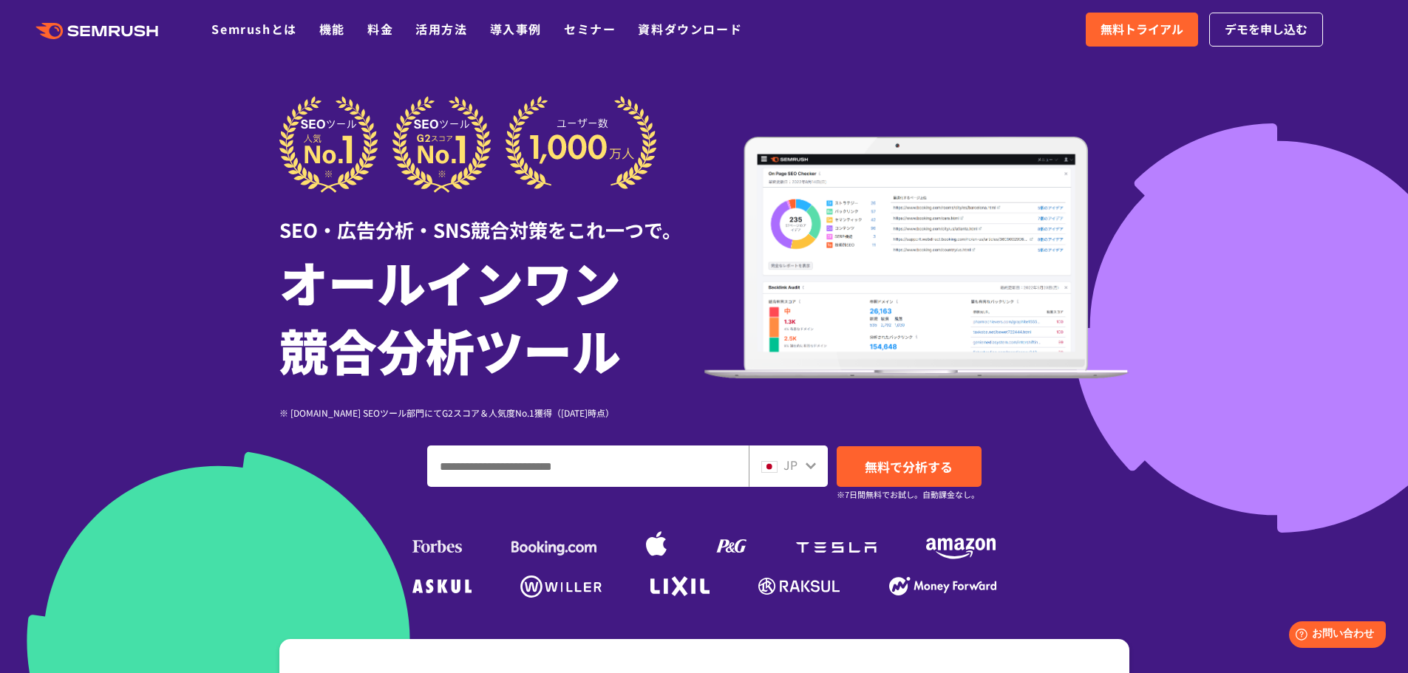
click at [878, 1] on header ".cls-1 {fill: #fff;} .cls {fill: #FF642D;} .cls {fill: #FF642D;} .cls {fill: #F…" at bounding box center [704, 29] width 1408 height 59
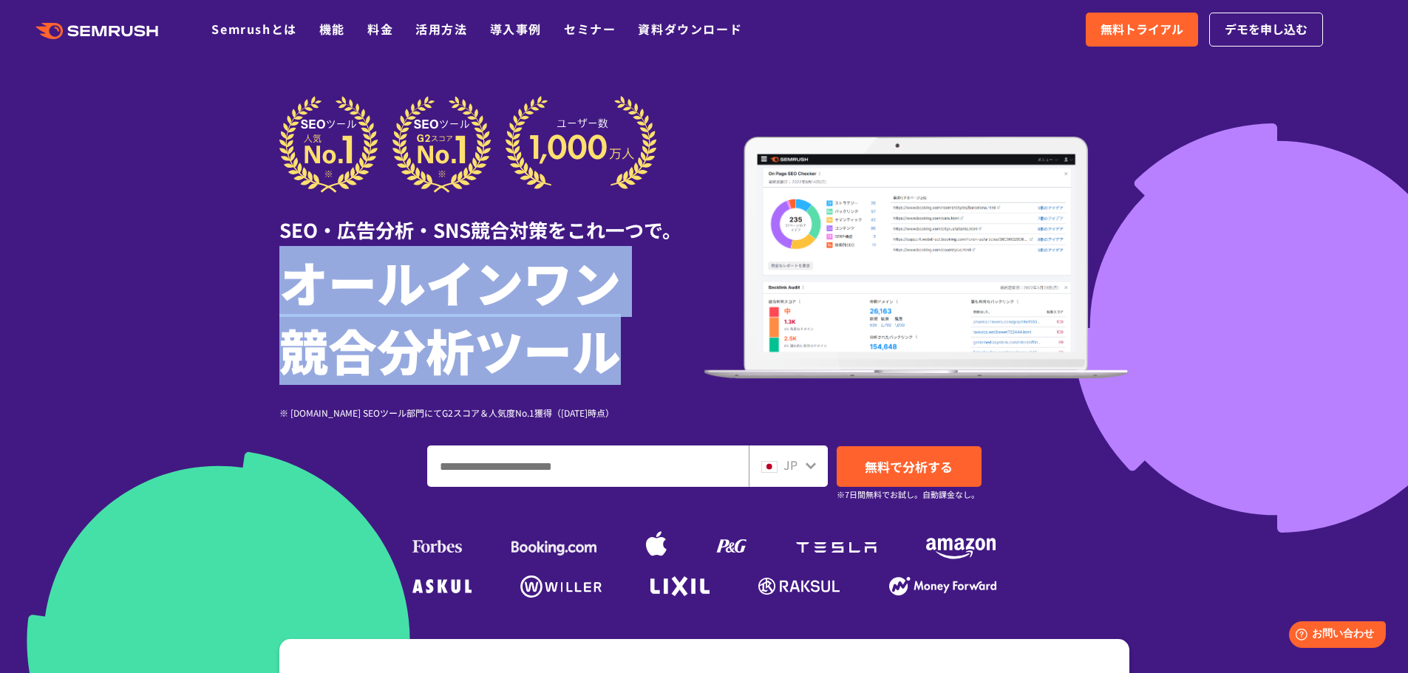
drag, startPoint x: 286, startPoint y: 293, endPoint x: 627, endPoint y: 366, distance: 348.5
click at [627, 366] on h1 "オールインワン 競合分析ツール" at bounding box center [491, 316] width 425 height 136
click at [420, 382] on h1 "オールインワン 競合分析ツール" at bounding box center [491, 316] width 425 height 136
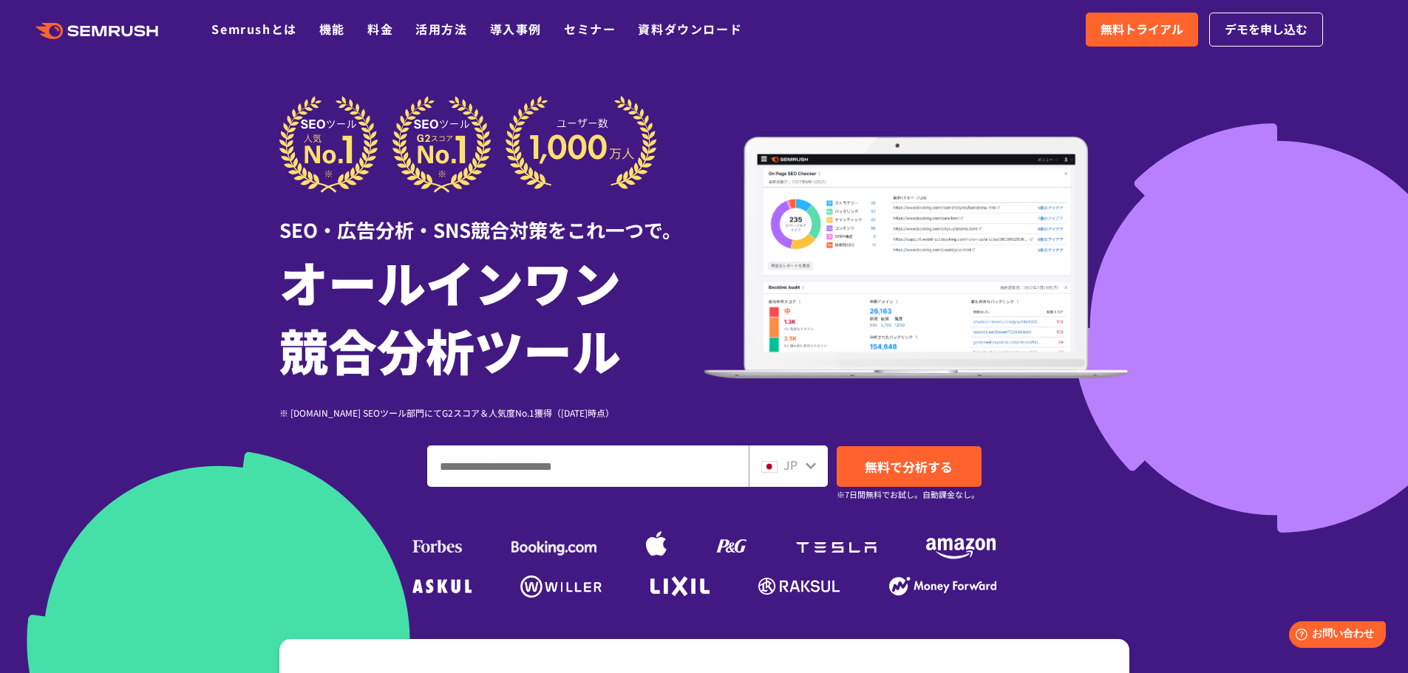
click at [467, 456] on input "ドメイン、キーワードまたはURLを入力してください" at bounding box center [588, 466] width 320 height 40
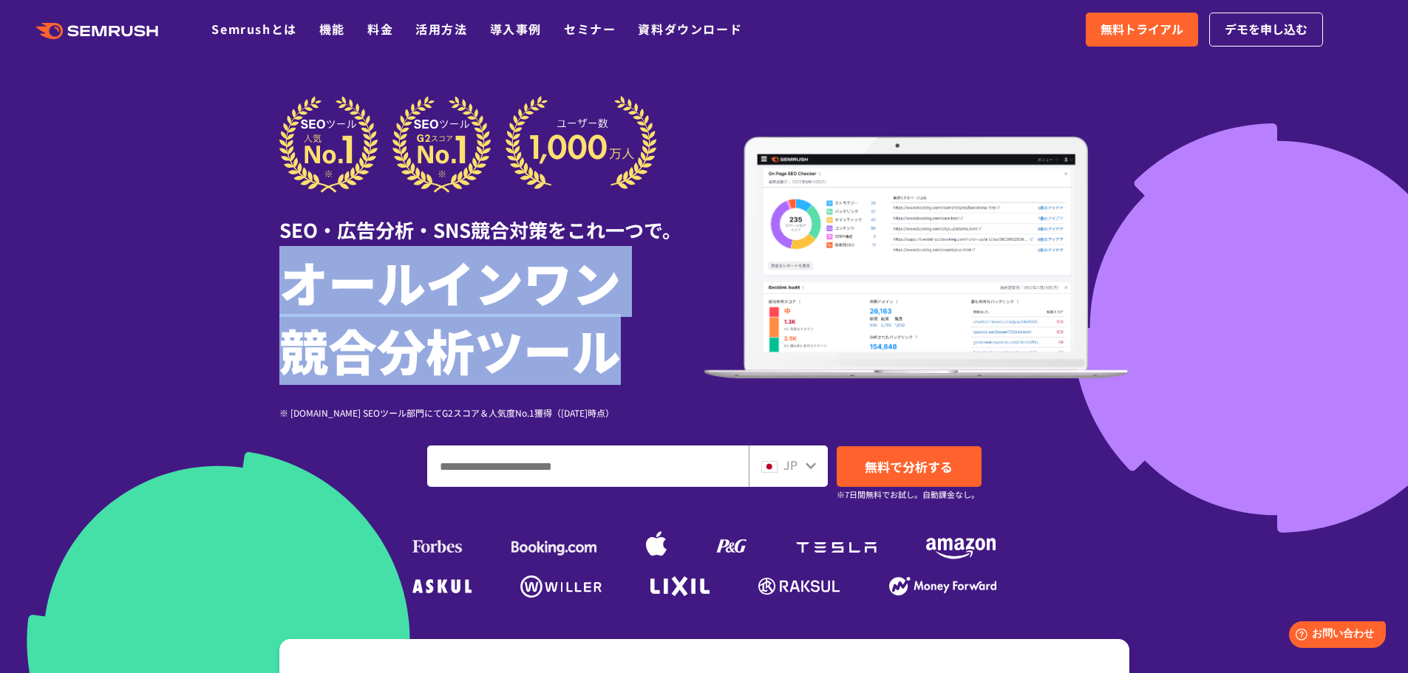
drag, startPoint x: 294, startPoint y: 276, endPoint x: 616, endPoint y: 367, distance: 335.0
click at [616, 367] on h1 "オールインワン 競合分析ツール" at bounding box center [491, 316] width 425 height 136
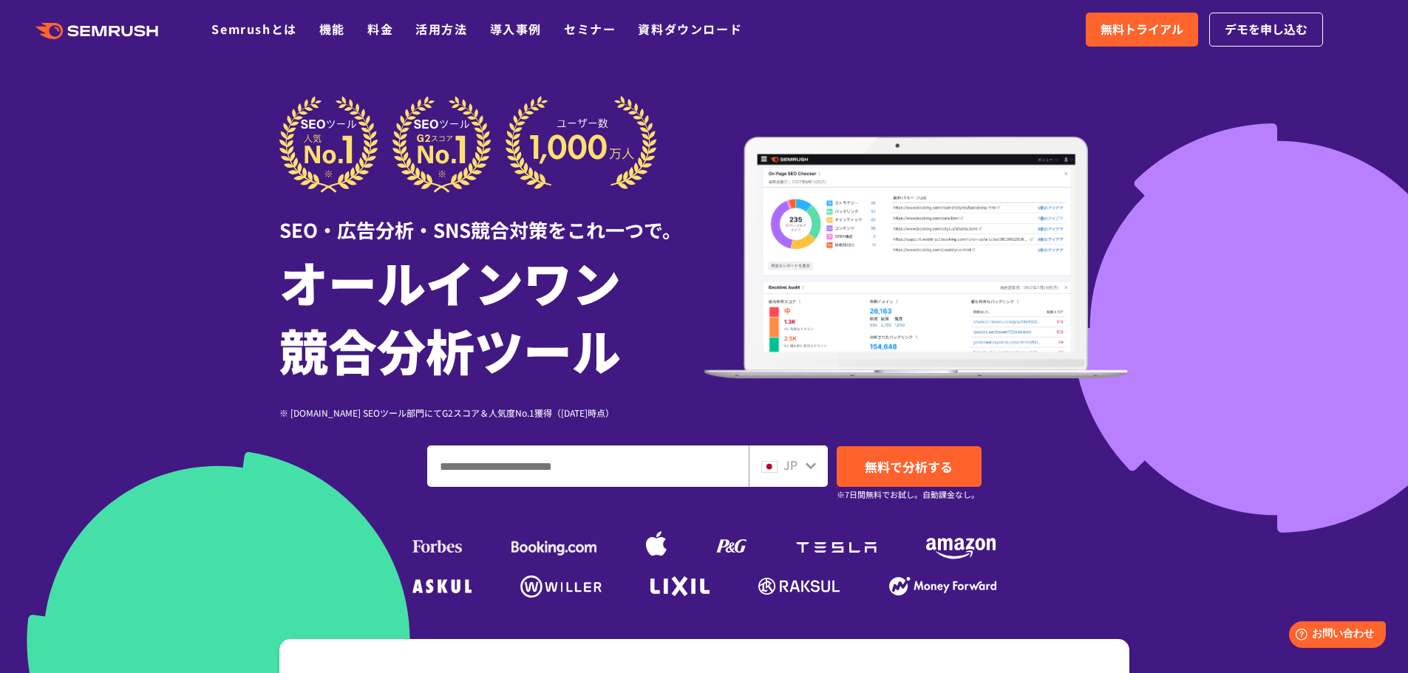
click at [1245, 355] on div at bounding box center [704, 412] width 1408 height 824
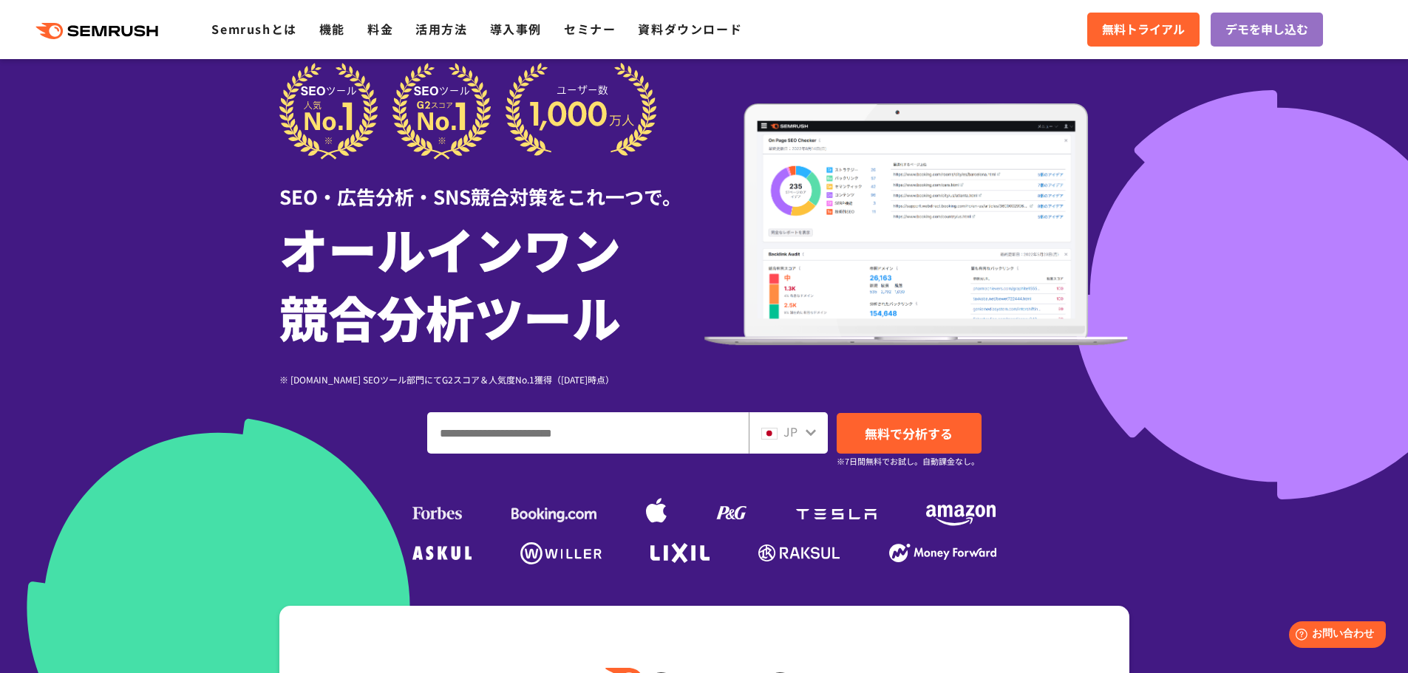
click at [1320, 200] on div at bounding box center [704, 379] width 1408 height 824
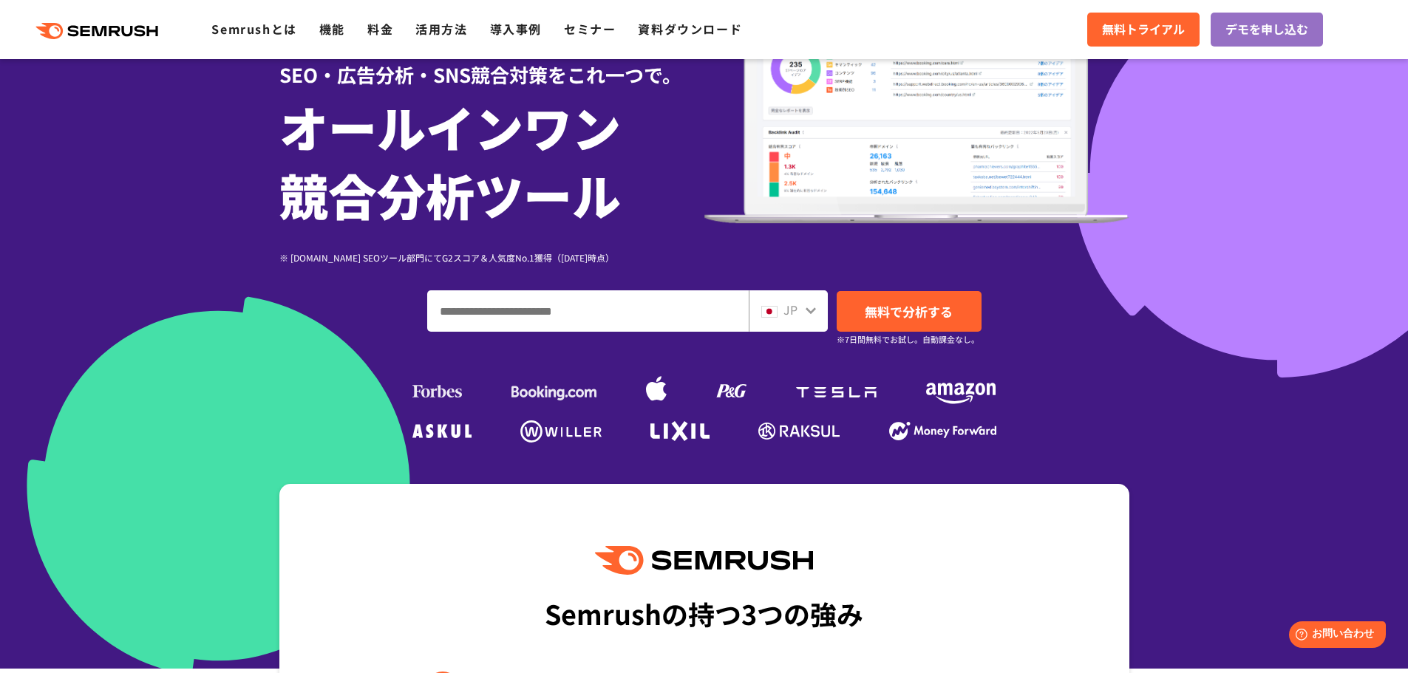
scroll to position [21, 0]
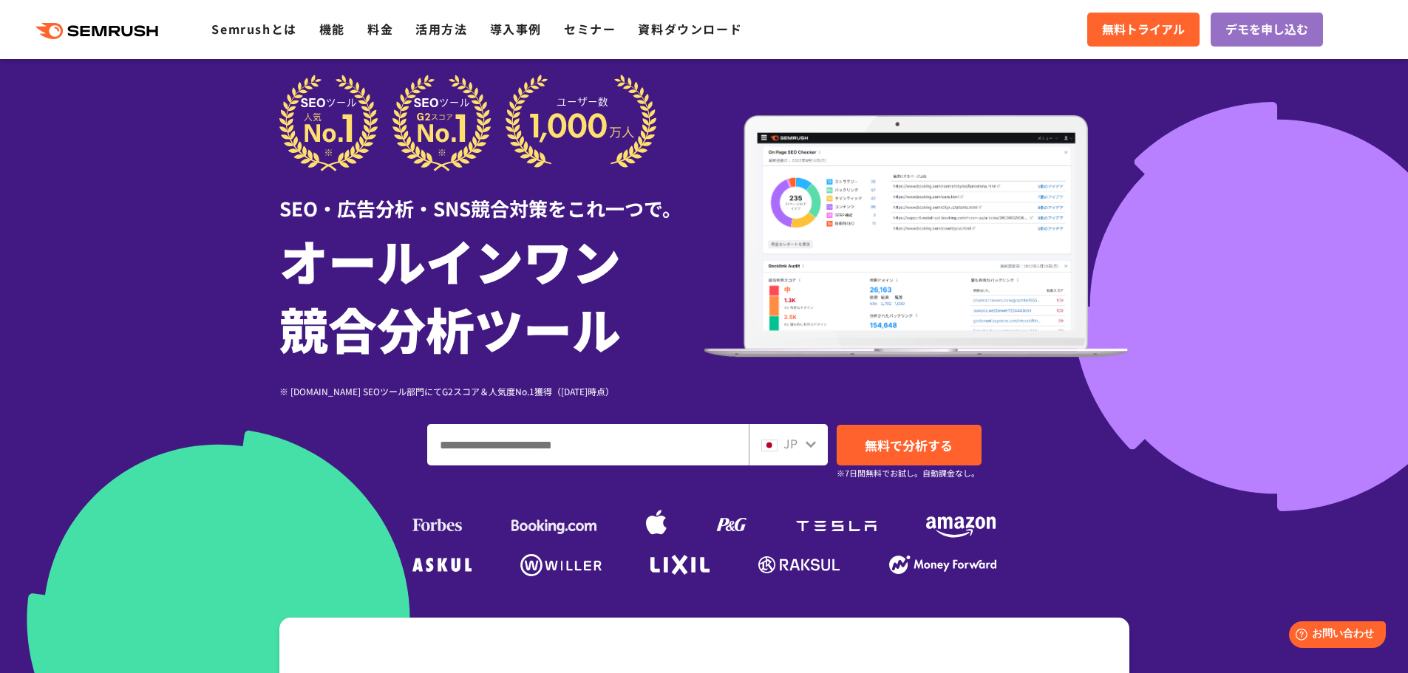
click at [1351, 155] on div at bounding box center [704, 391] width 1408 height 824
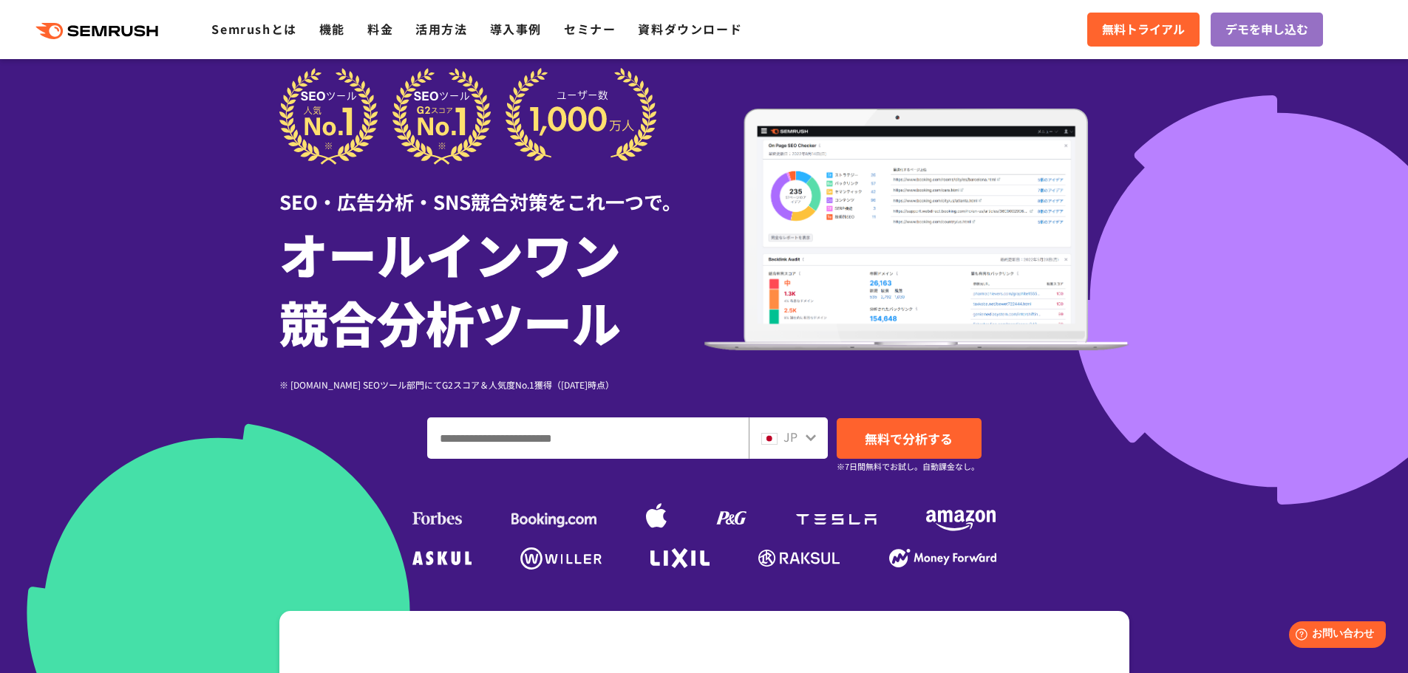
click at [1364, 149] on div at bounding box center [704, 384] width 1408 height 824
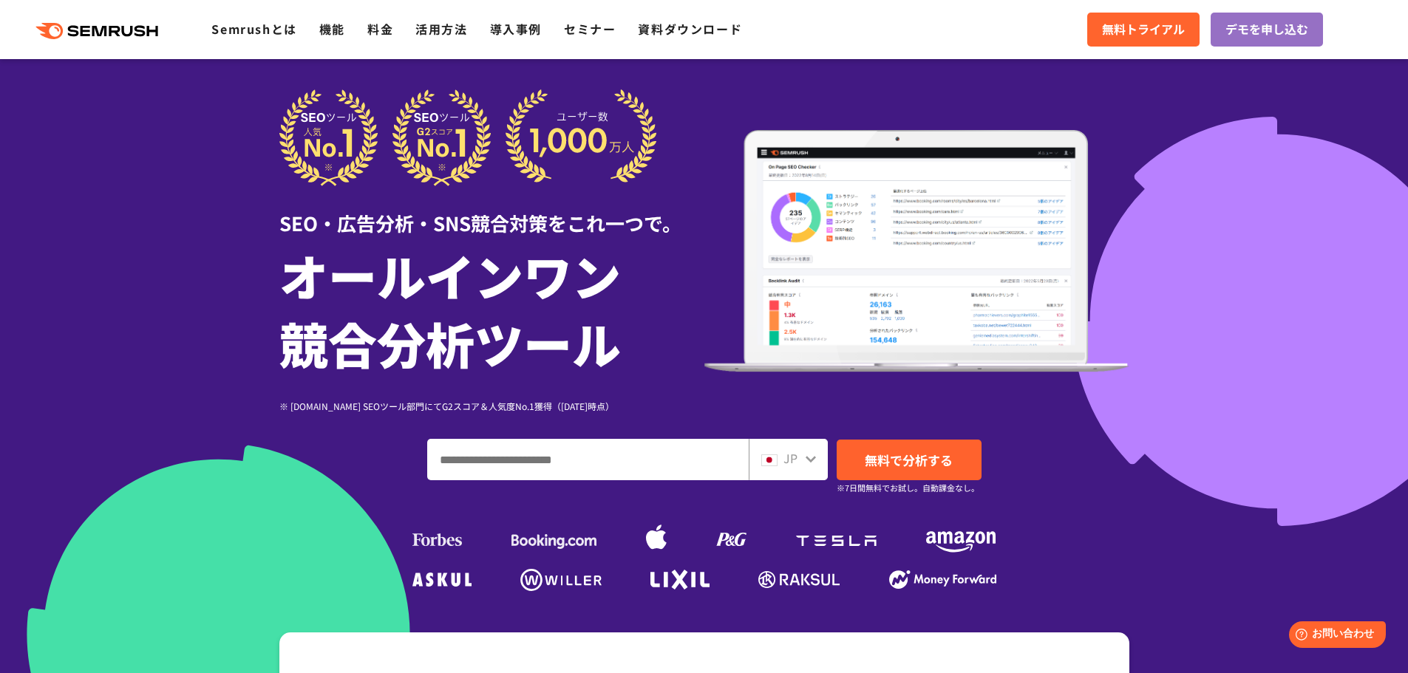
scroll to position [0, 0]
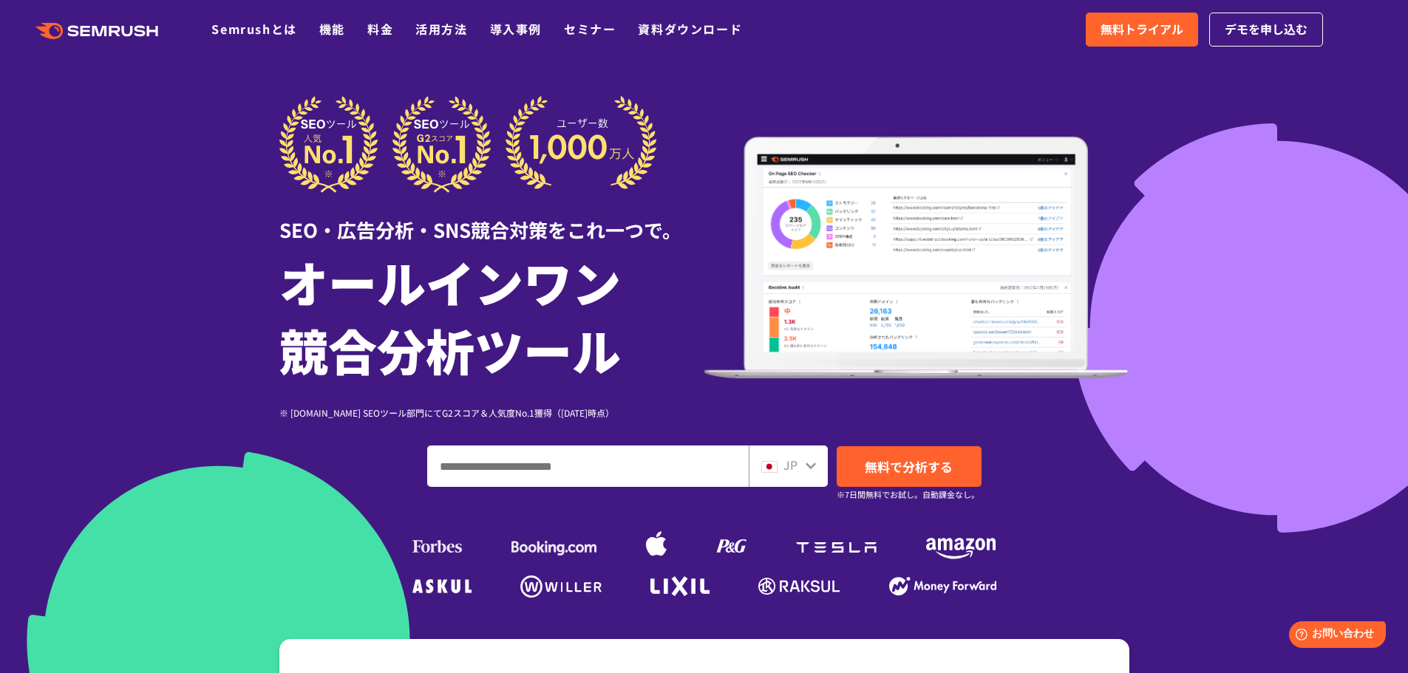
click at [1373, 129] on div at bounding box center [704, 412] width 1408 height 824
click at [675, 465] on input "ドメイン、キーワードまたはURLを入力してください" at bounding box center [588, 466] width 320 height 40
type input "***"
click at [900, 458] on span "無料で分析する" at bounding box center [909, 466] width 88 height 18
drag, startPoint x: 561, startPoint y: 468, endPoint x: 382, endPoint y: 474, distance: 179.0
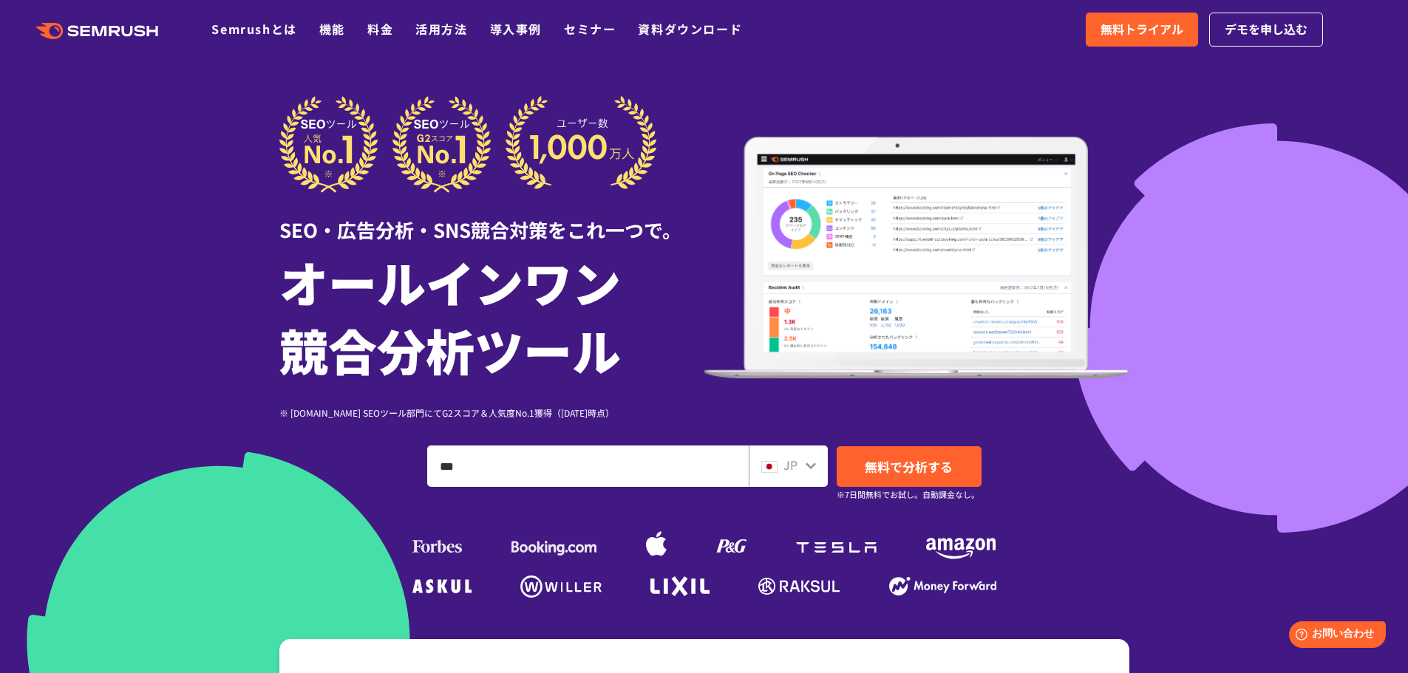
click at [382, 475] on div "*** JP 無料で分析する ※7日間無料でお試し。自動課金なし。" at bounding box center [704, 466] width 850 height 41
click at [382, 474] on div "JP 無料で分析する ※7日間無料でお試し。自動課金なし。" at bounding box center [704, 466] width 850 height 41
click at [589, 463] on input "ドメイン、キーワードまたはURLを入力してください" at bounding box center [588, 466] width 320 height 40
type input "****"
click at [945, 468] on span "無料で分析する" at bounding box center [909, 466] width 88 height 18
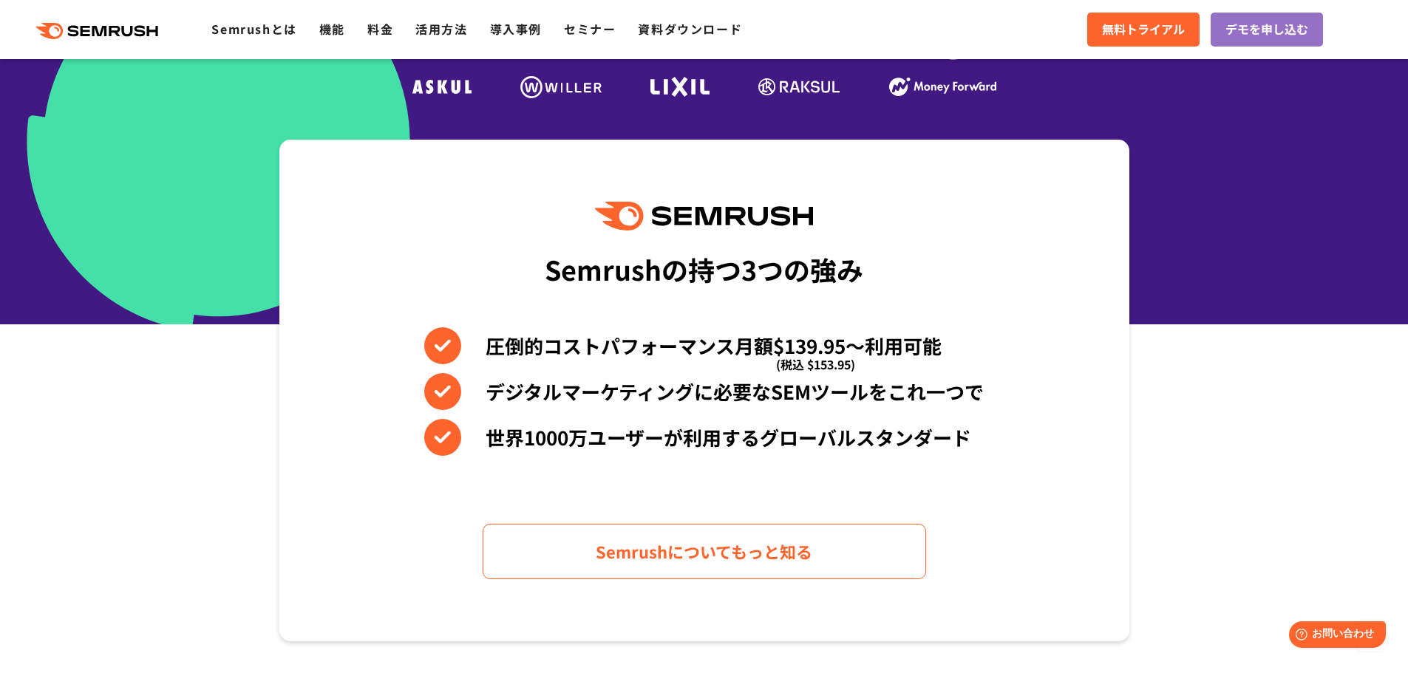
scroll to position [591, 0]
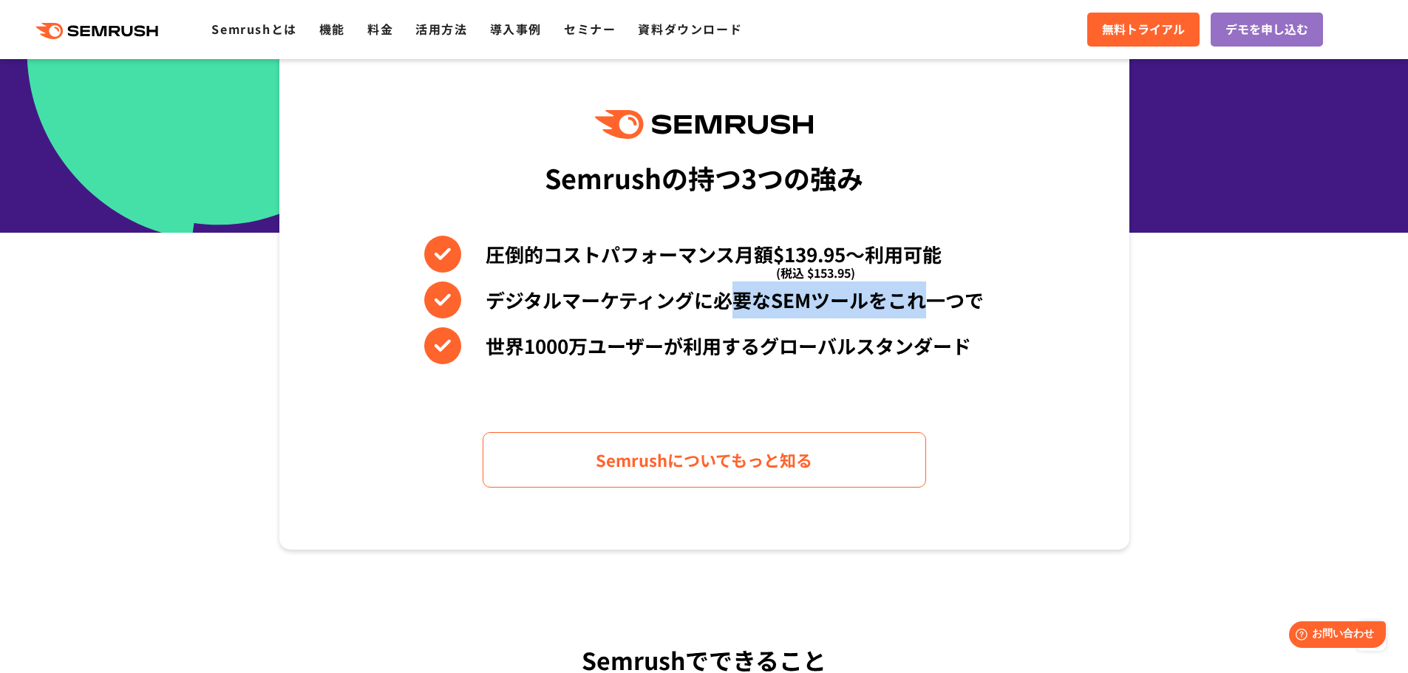
drag, startPoint x: 729, startPoint y: 290, endPoint x: 936, endPoint y: 298, distance: 206.3
click at [936, 298] on li "デジタルマーケティングに必要なSEMツールをこれ一つで" at bounding box center [703, 300] width 559 height 37
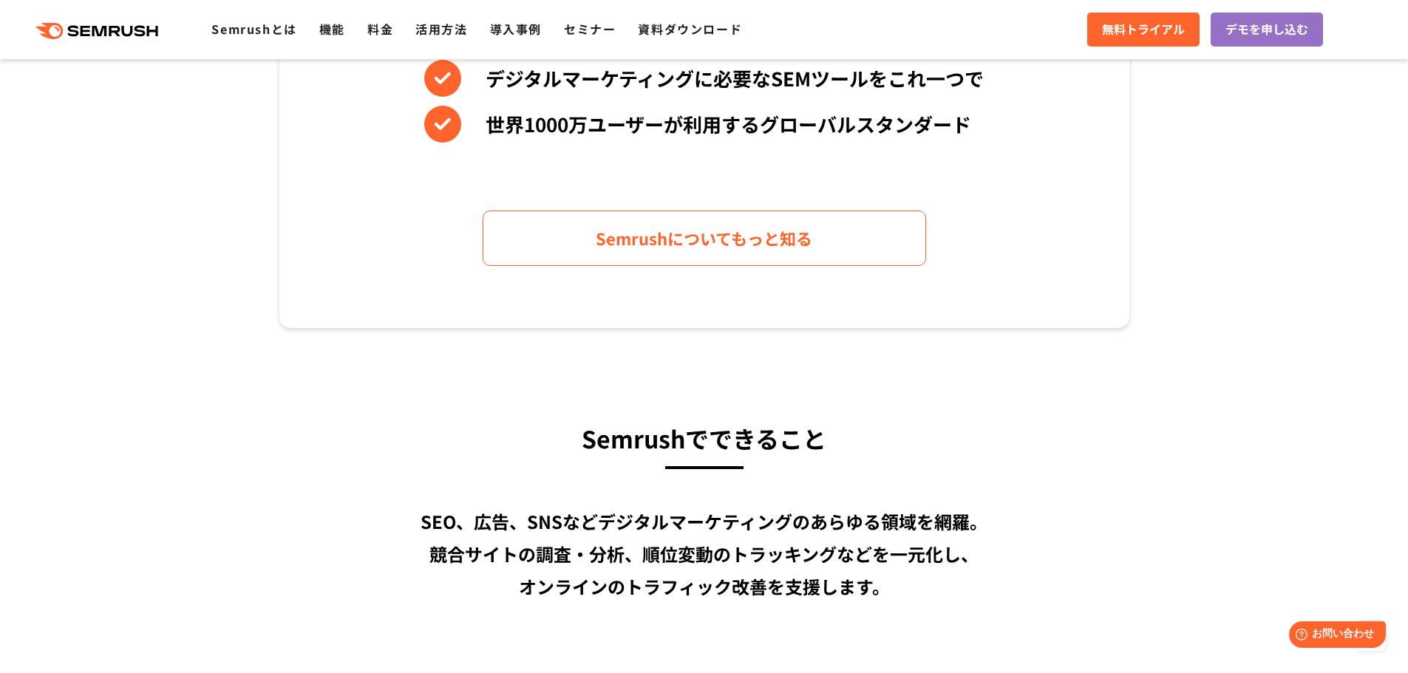
click at [932, 239] on div "Semrushの持つ3つの強み 圧倒的コストパフォーマンス月額$139.95〜利用可能 (税込 $153.95) デジタルマーケティングに必要なSEMツールを…" at bounding box center [704, 77] width 850 height 502
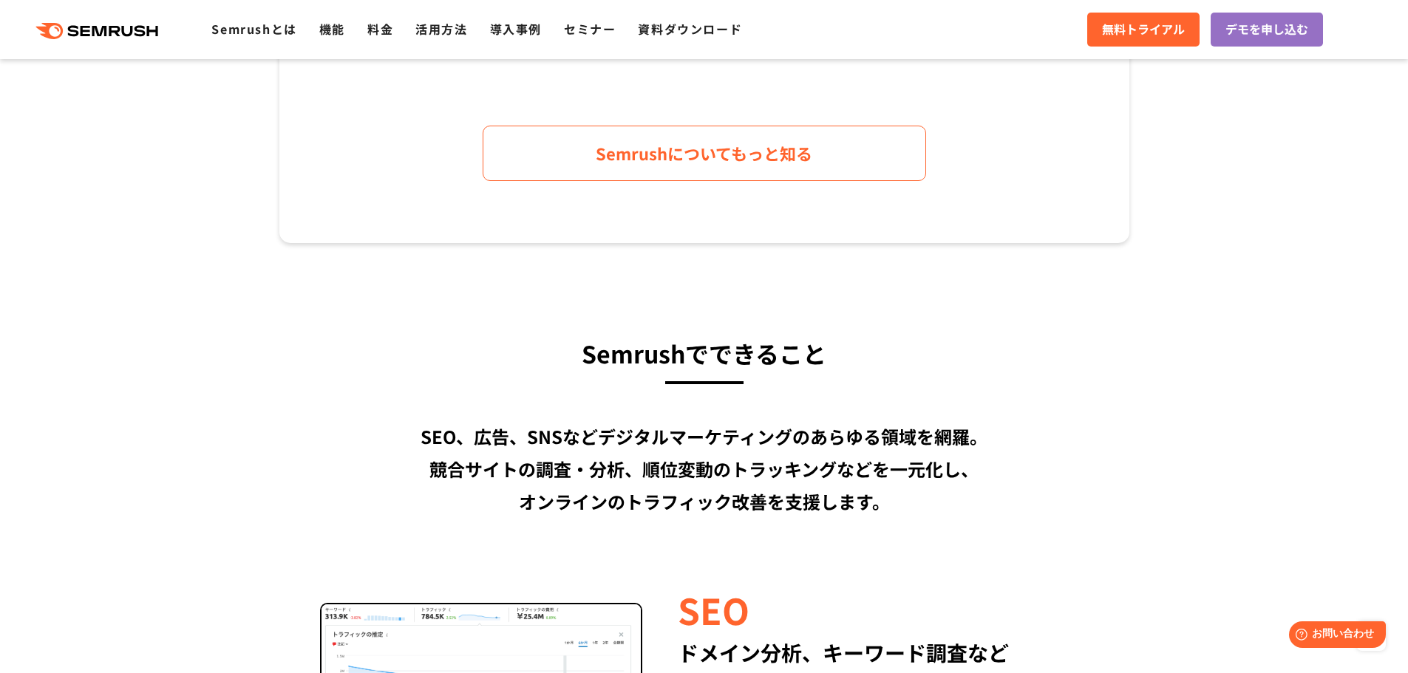
scroll to position [1035, 0]
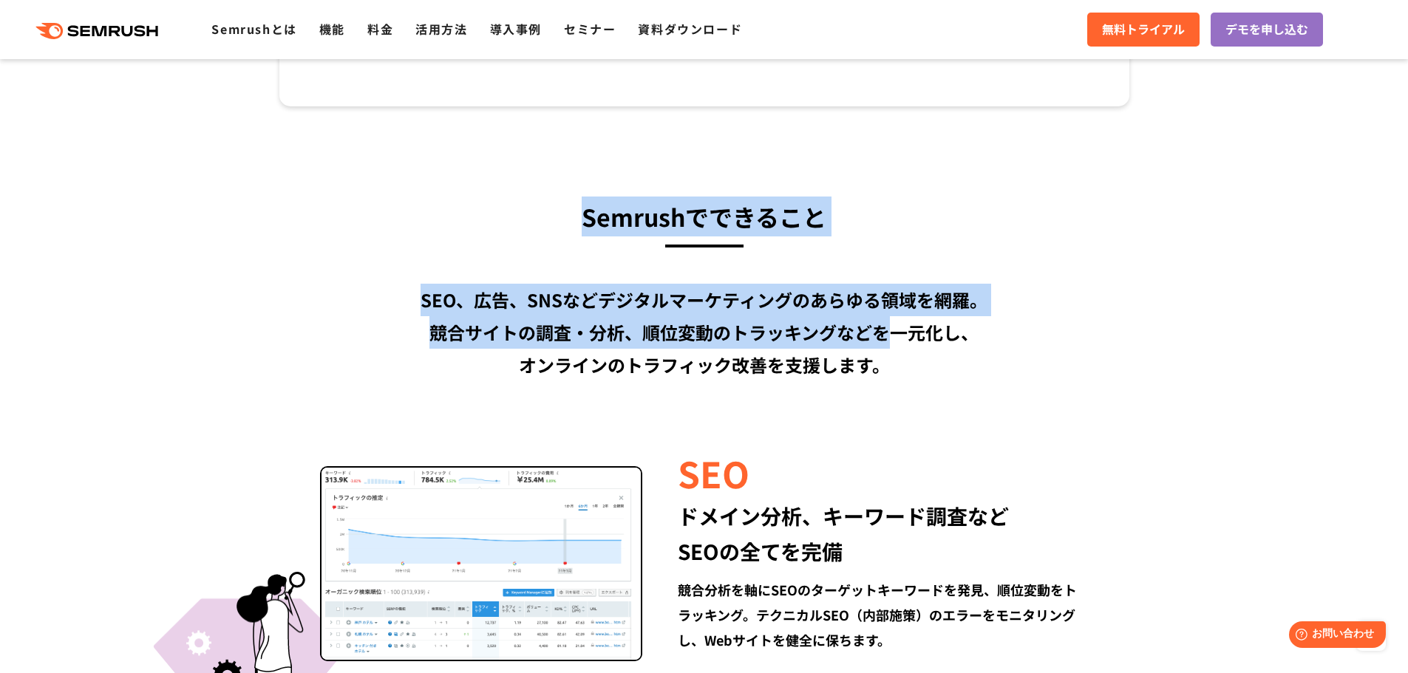
drag, startPoint x: 585, startPoint y: 207, endPoint x: 888, endPoint y: 327, distance: 325.4
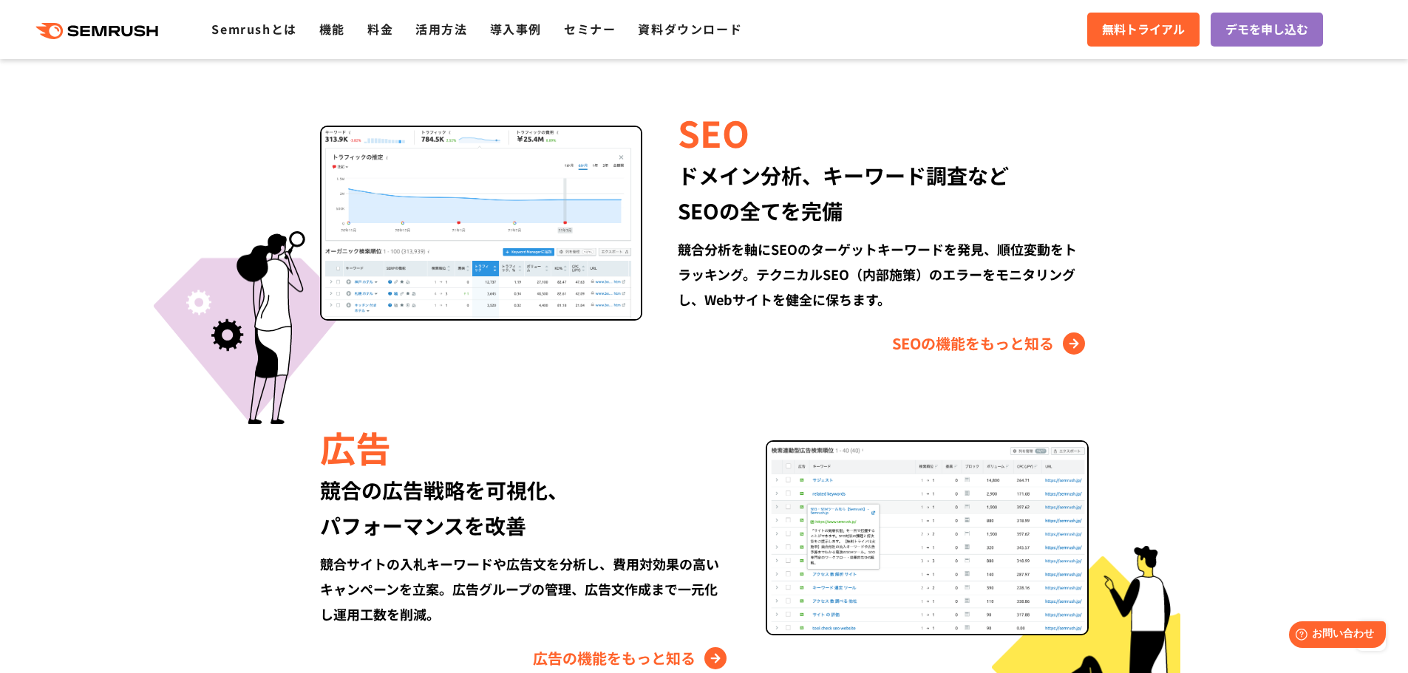
click at [1258, 255] on section "Semrushでできること SEO、広告、SNSなどデジタルマーケティングのあらゆる領域を網羅。 競合サイトの調査・分析、順位変動のトラッキングなどを一元化し…" at bounding box center [704, 504] width 1408 height 1476
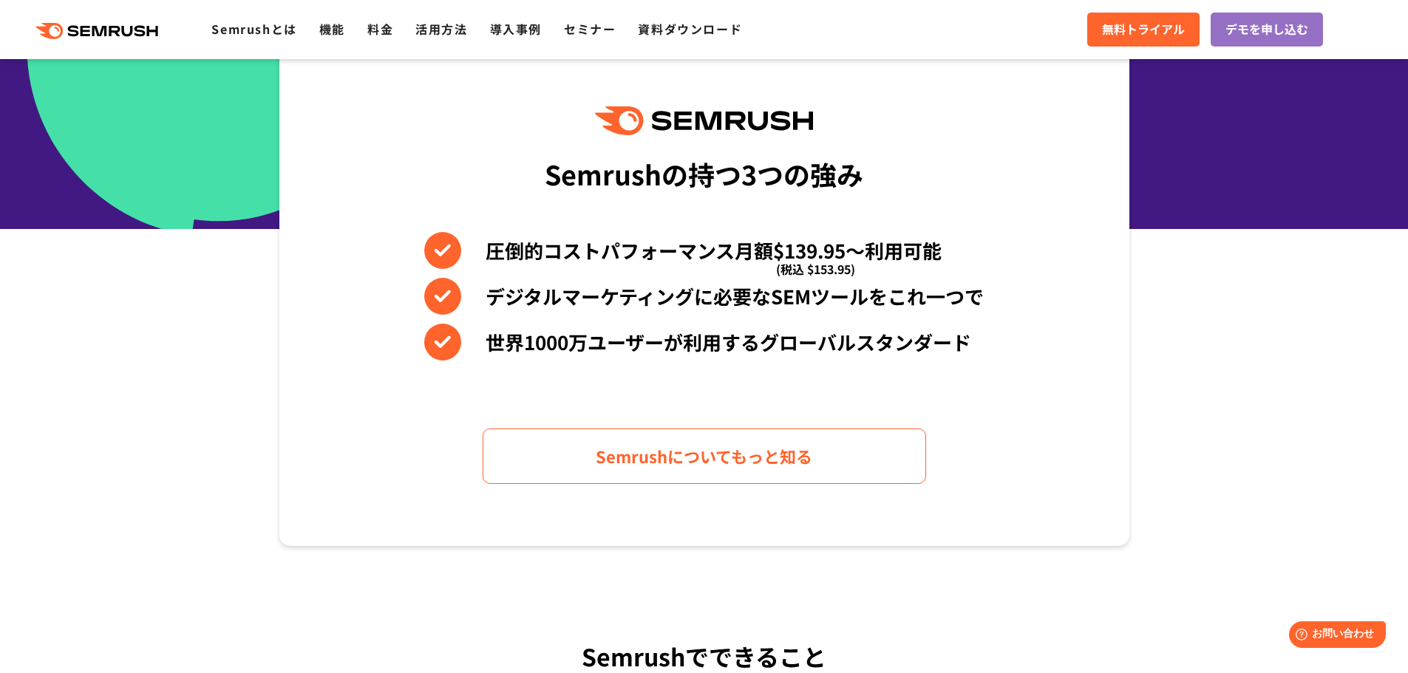
scroll to position [602, 0]
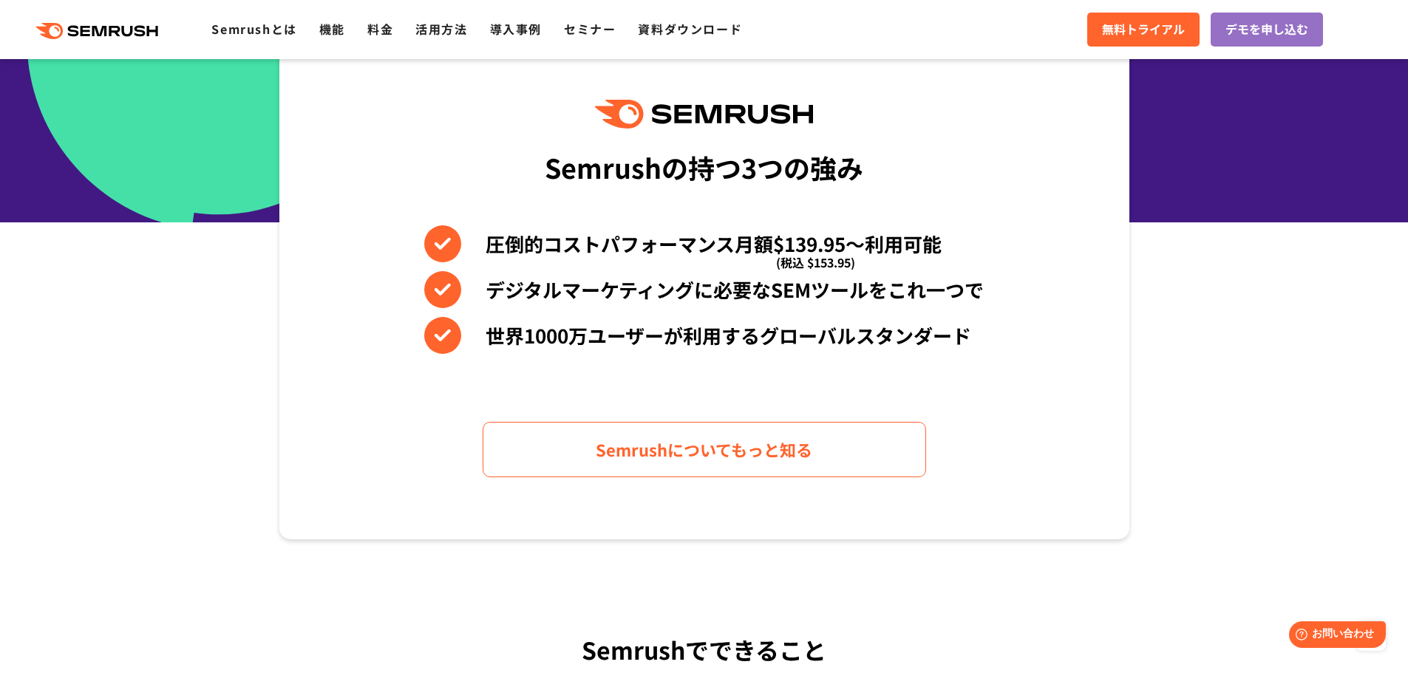
click at [1376, 287] on section "Semrushの持つ3つの強み 圧倒的コストパフォーマンス月額$139.95〜利用可能 (税込 $153.95) デジタルマーケティングに必要なSEMツールを…" at bounding box center [704, 289] width 1408 height 502
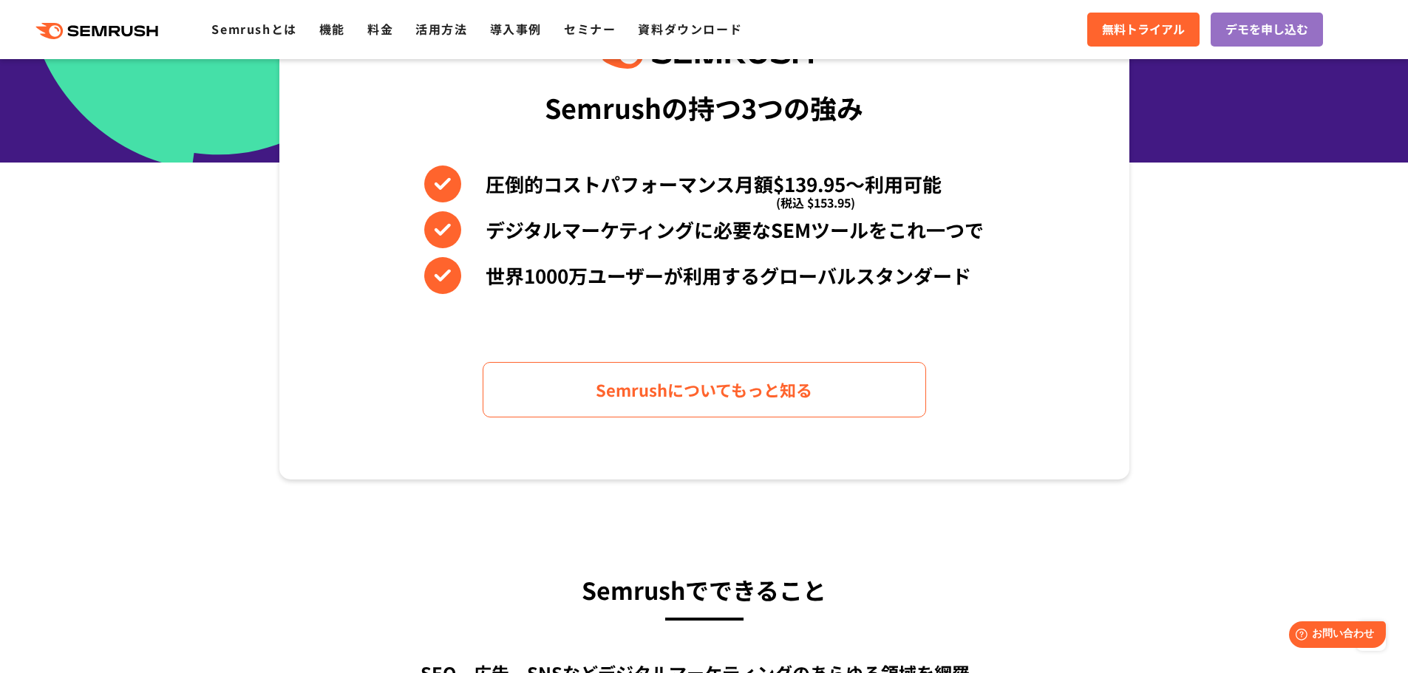
click at [1383, 203] on section "Semrushの持つ3つの強み 圧倒的コストパフォーマンス月額$139.95〜利用可能 (税込 $153.95) デジタルマーケティングに必要なSEMツールを…" at bounding box center [704, 229] width 1408 height 502
